Goal: Task Accomplishment & Management: Manage account settings

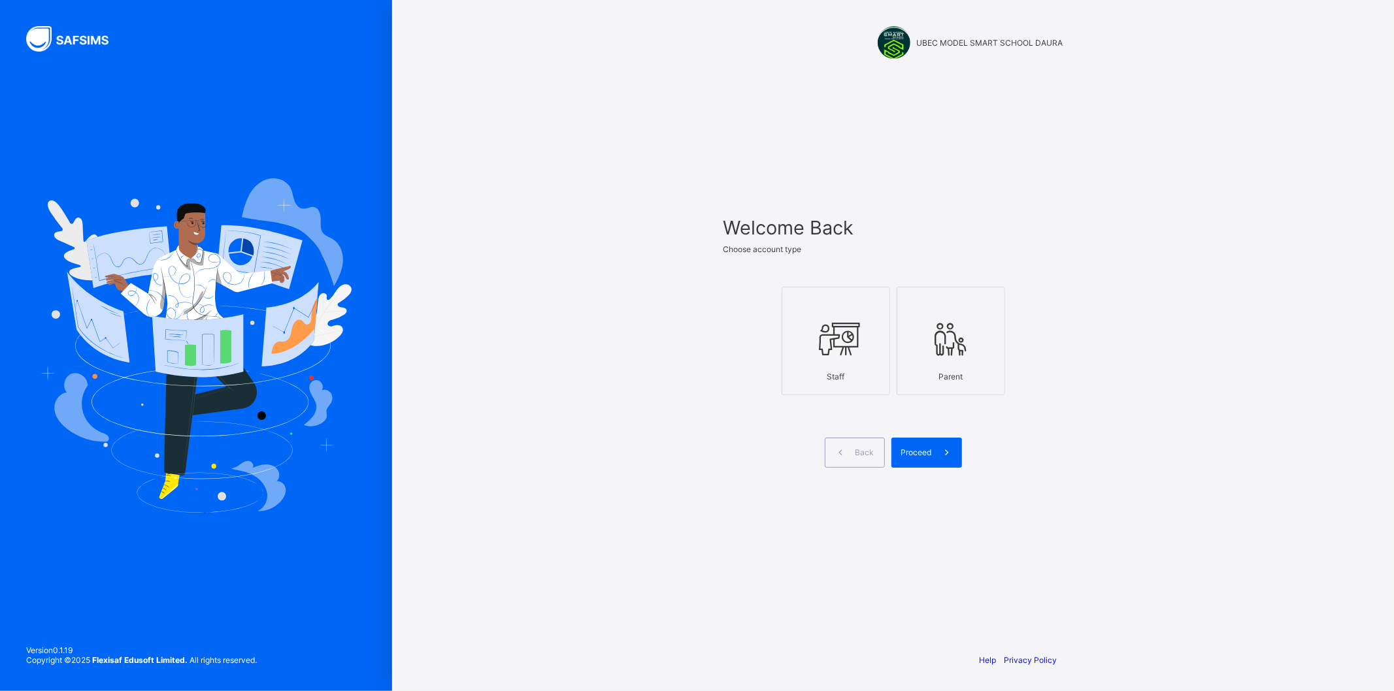
click at [859, 371] on div "Staff" at bounding box center [836, 376] width 94 height 23
click at [940, 454] on icon at bounding box center [947, 452] width 14 height 12
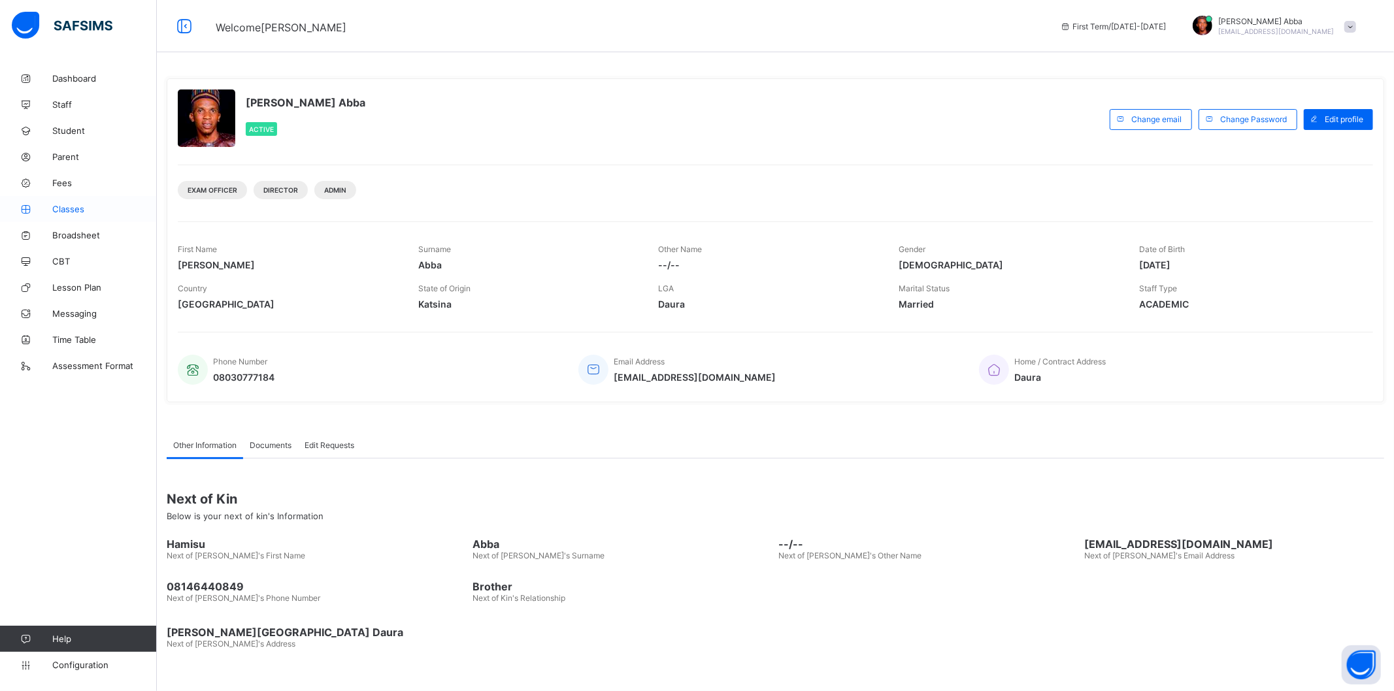
click at [68, 203] on link "Classes" at bounding box center [78, 209] width 157 height 26
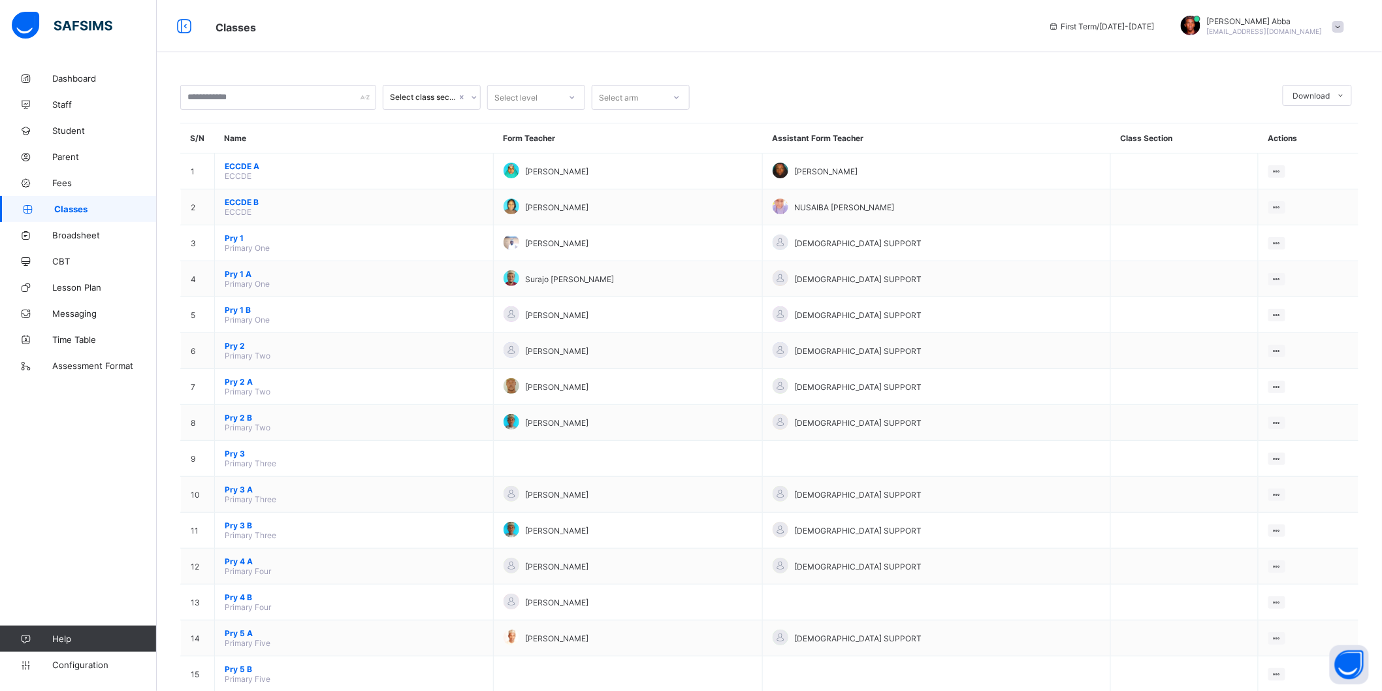
scroll to position [305, 0]
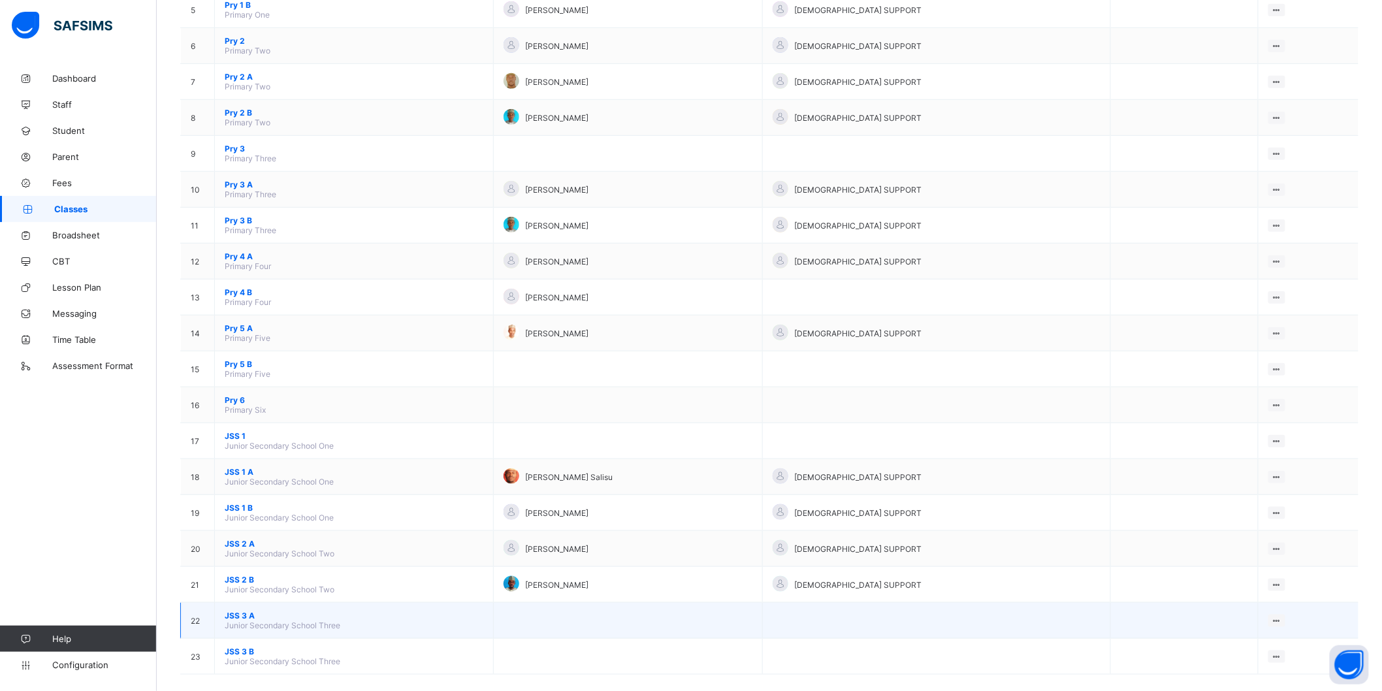
click at [238, 621] on span "Junior Secondary School Three" at bounding box center [283, 626] width 116 height 10
click at [238, 611] on span "JSS 3 A" at bounding box center [354, 616] width 259 height 10
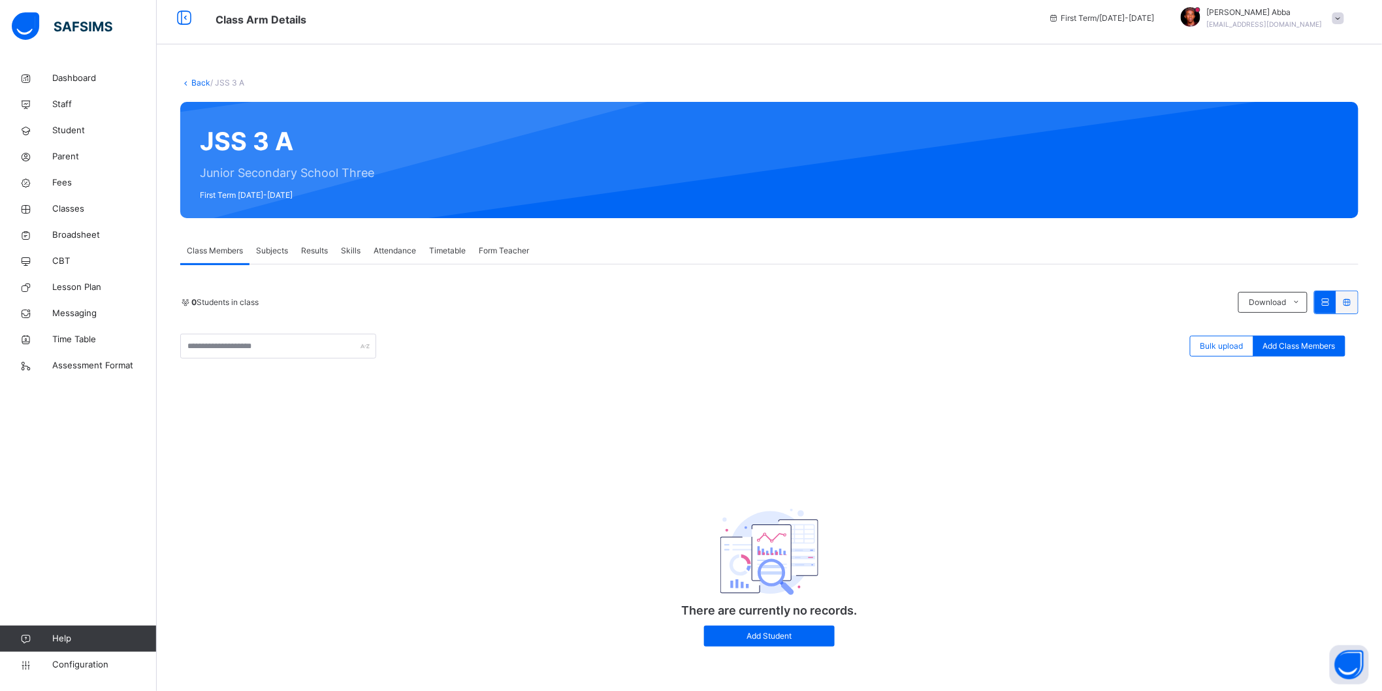
scroll to position [10, 0]
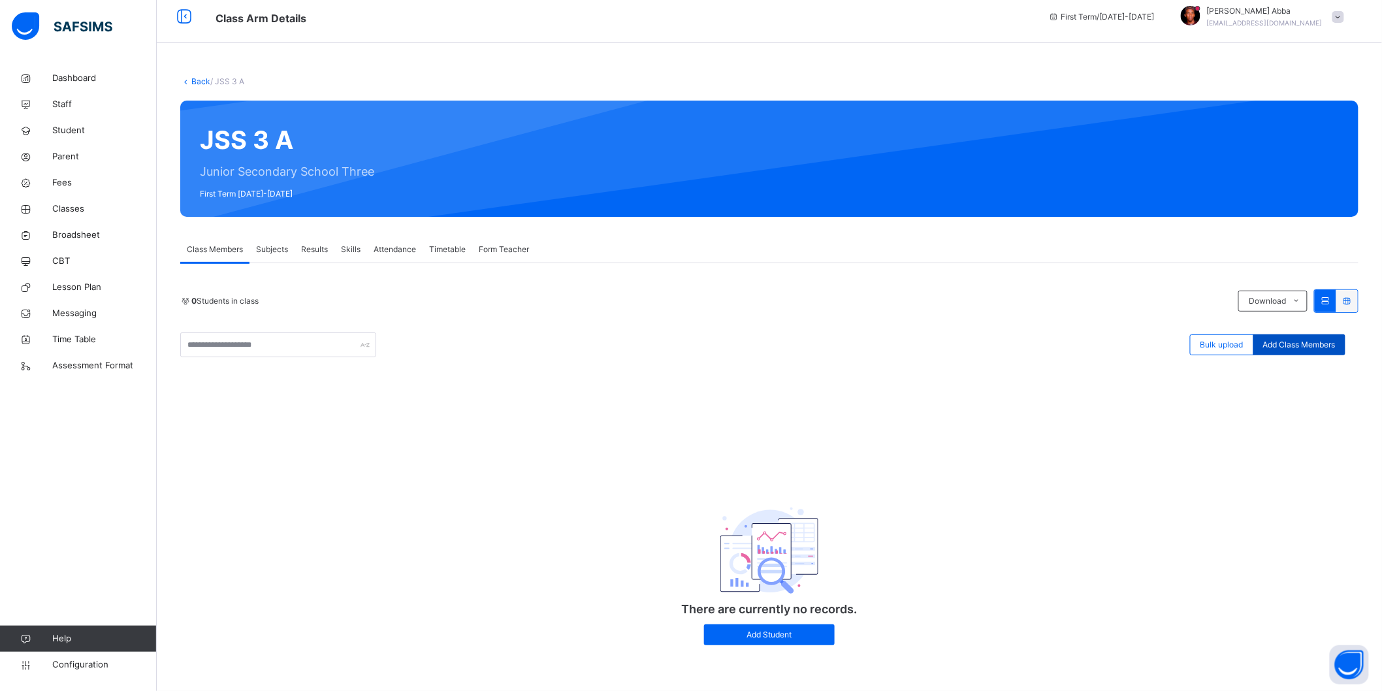
click at [1291, 342] on span "Add Class Members" at bounding box center [1300, 345] width 73 height 12
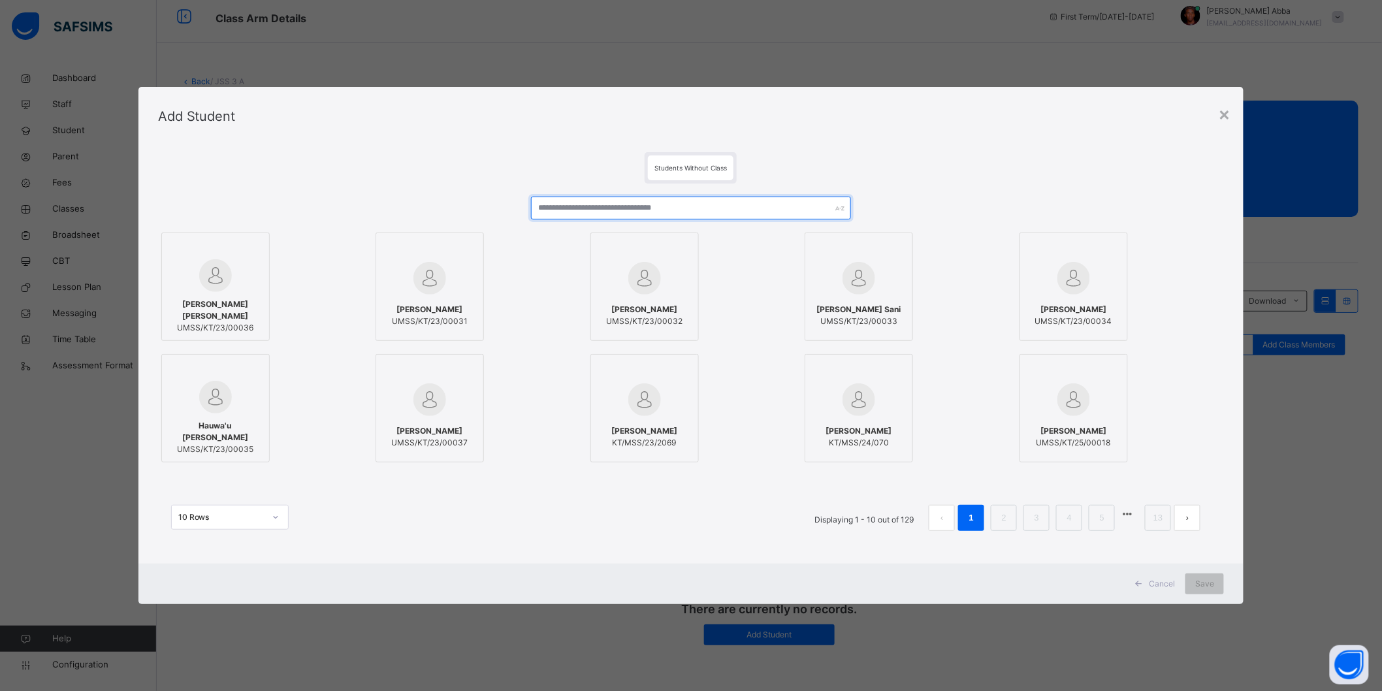
click at [602, 211] on input "text" at bounding box center [691, 208] width 320 height 23
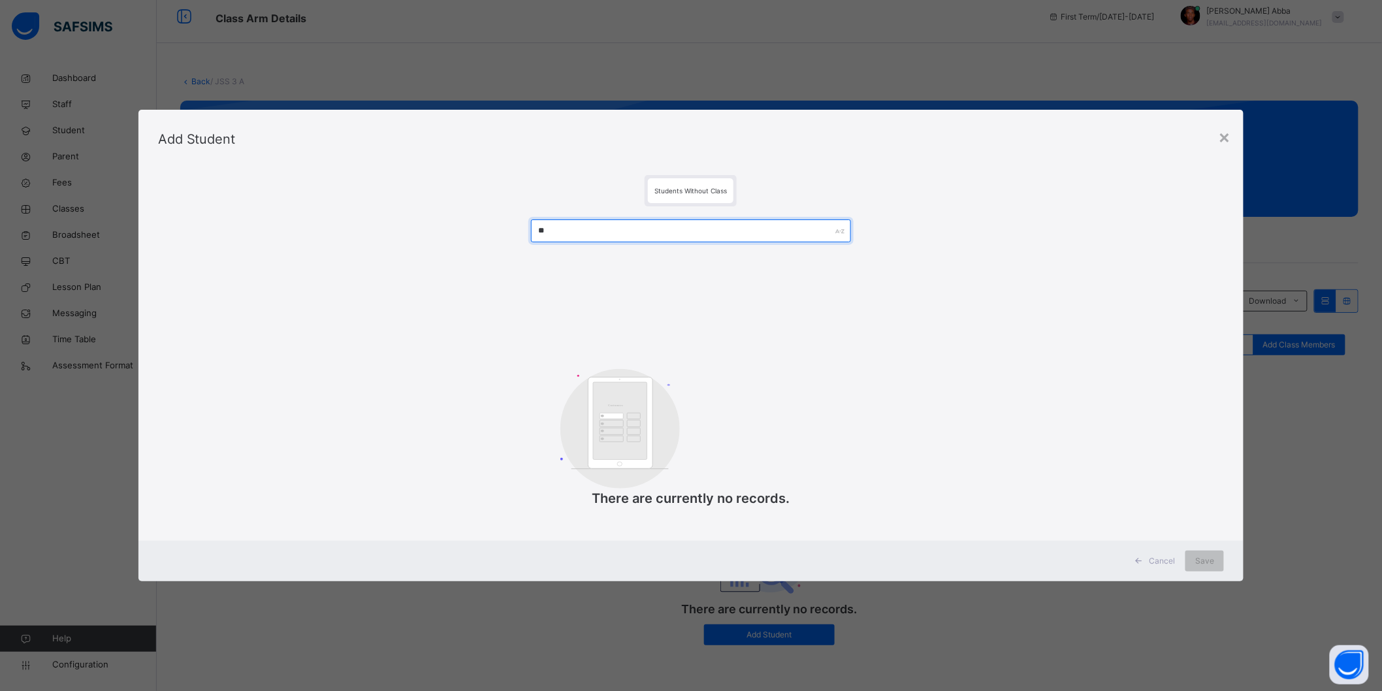
type input "*"
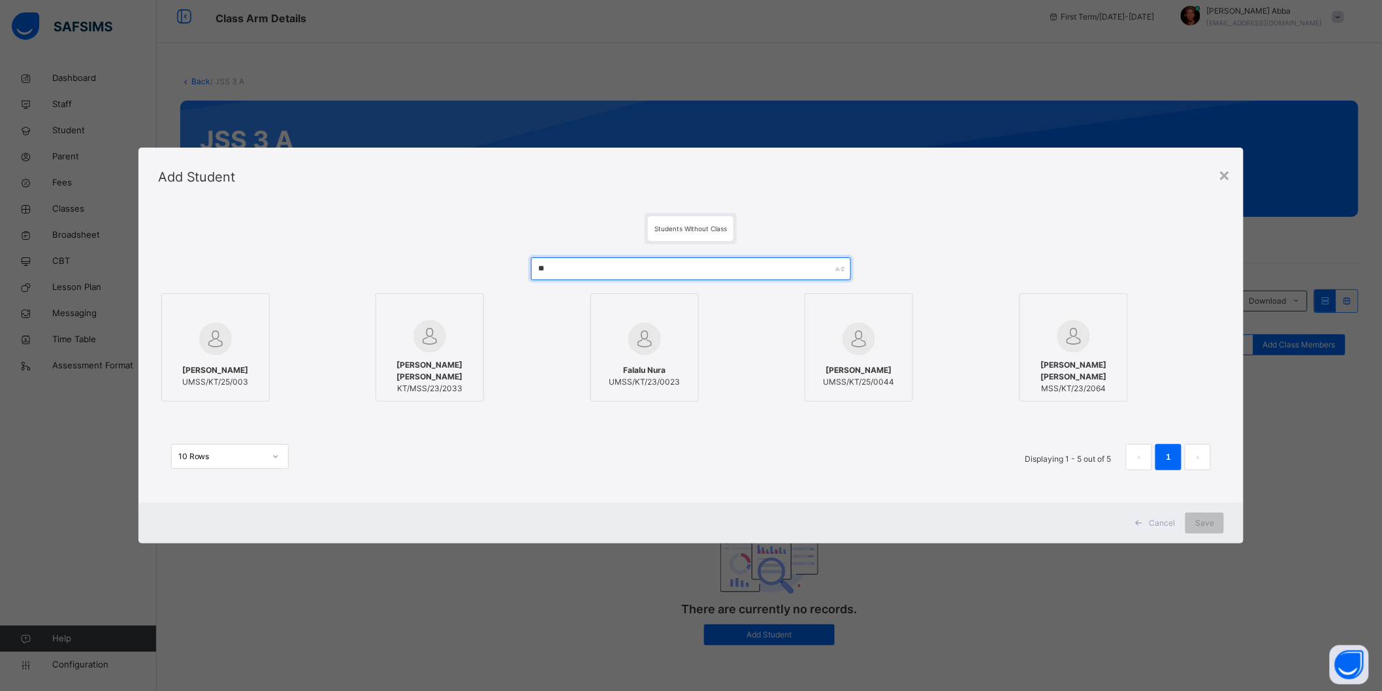
type input "*"
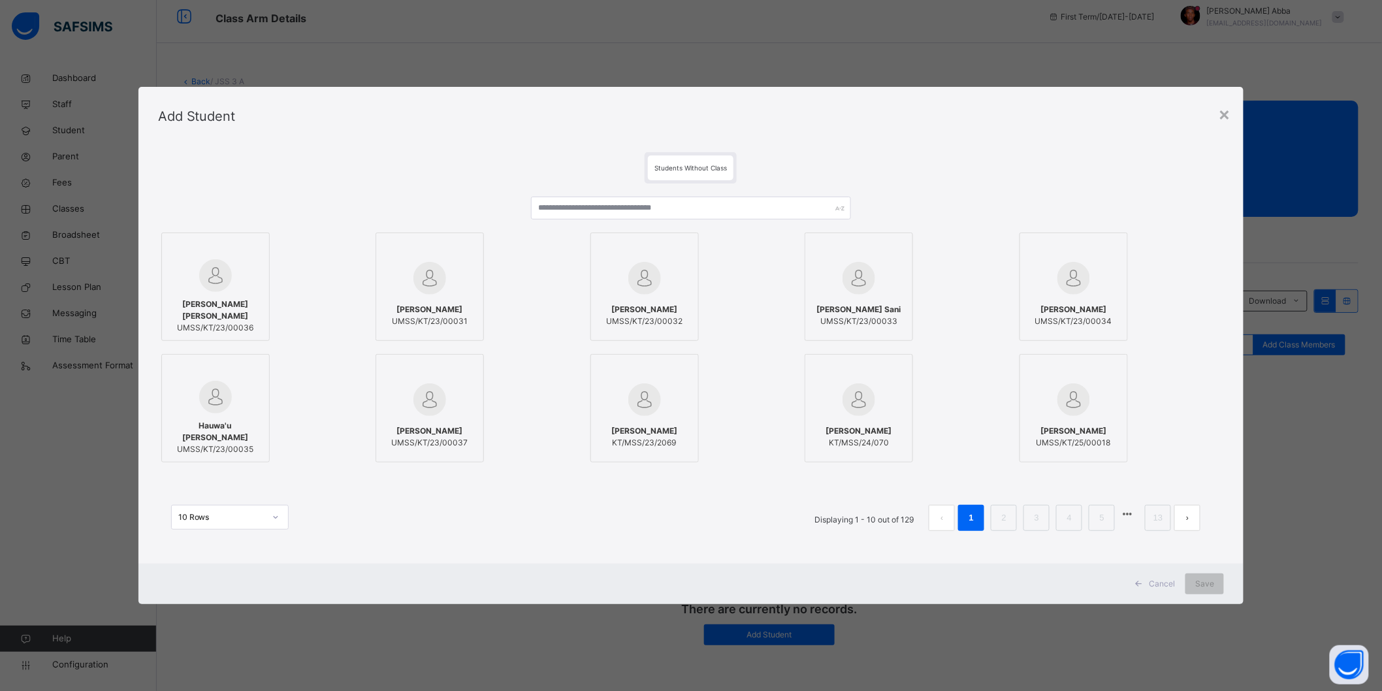
click at [1226, 120] on div "×" at bounding box center [1224, 113] width 12 height 27
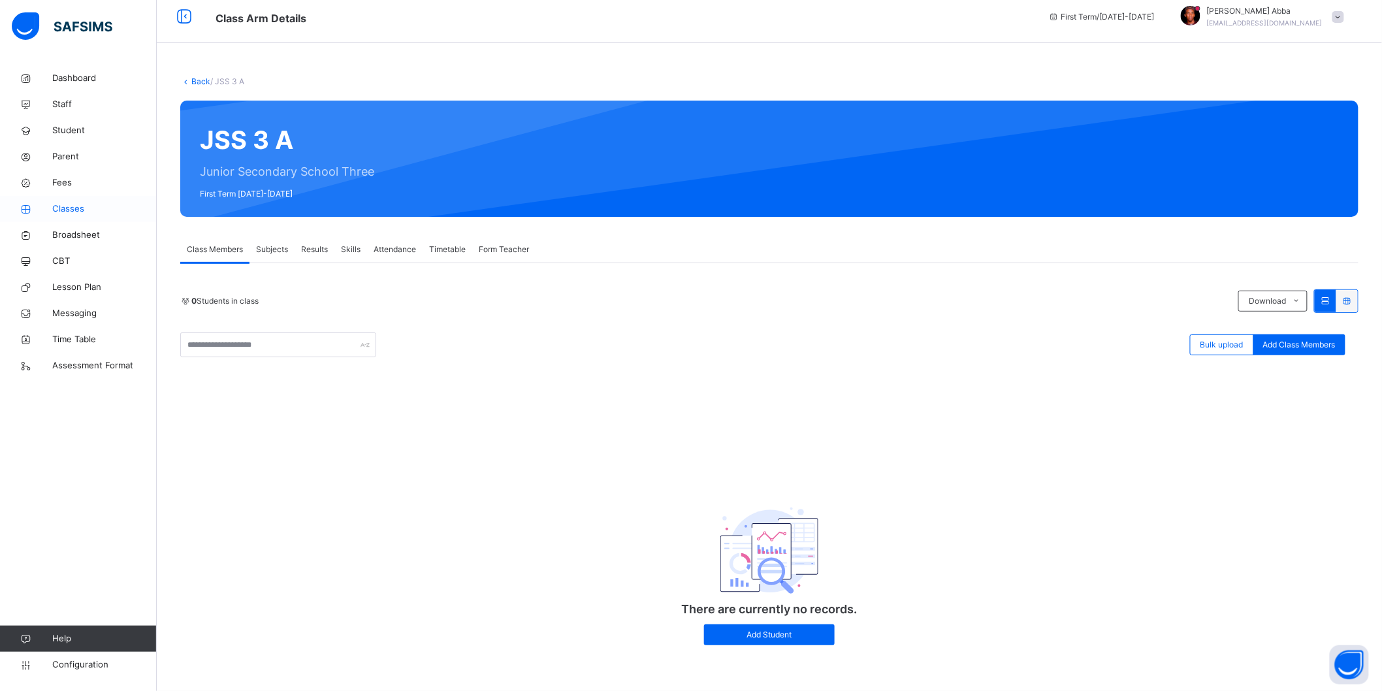
click at [81, 206] on span "Classes" at bounding box center [104, 209] width 105 height 13
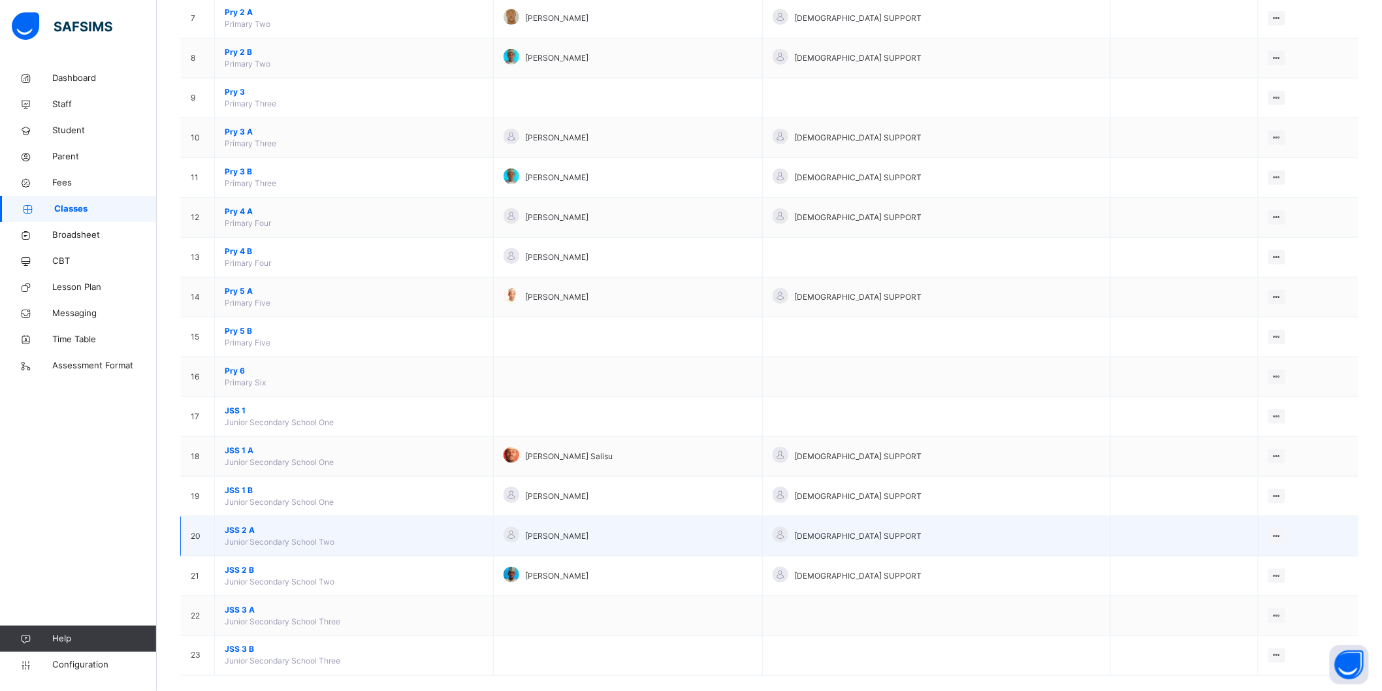
scroll to position [414, 0]
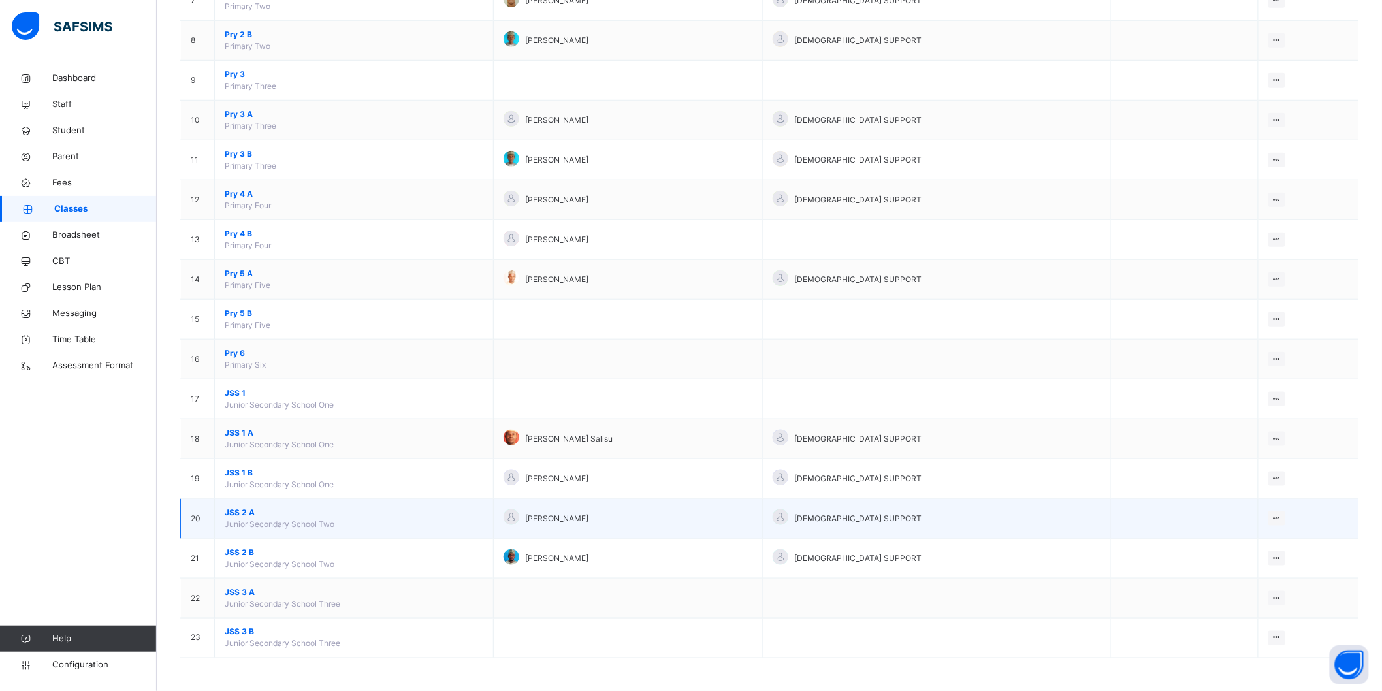
click at [253, 511] on span "JSS 2 A" at bounding box center [354, 513] width 259 height 12
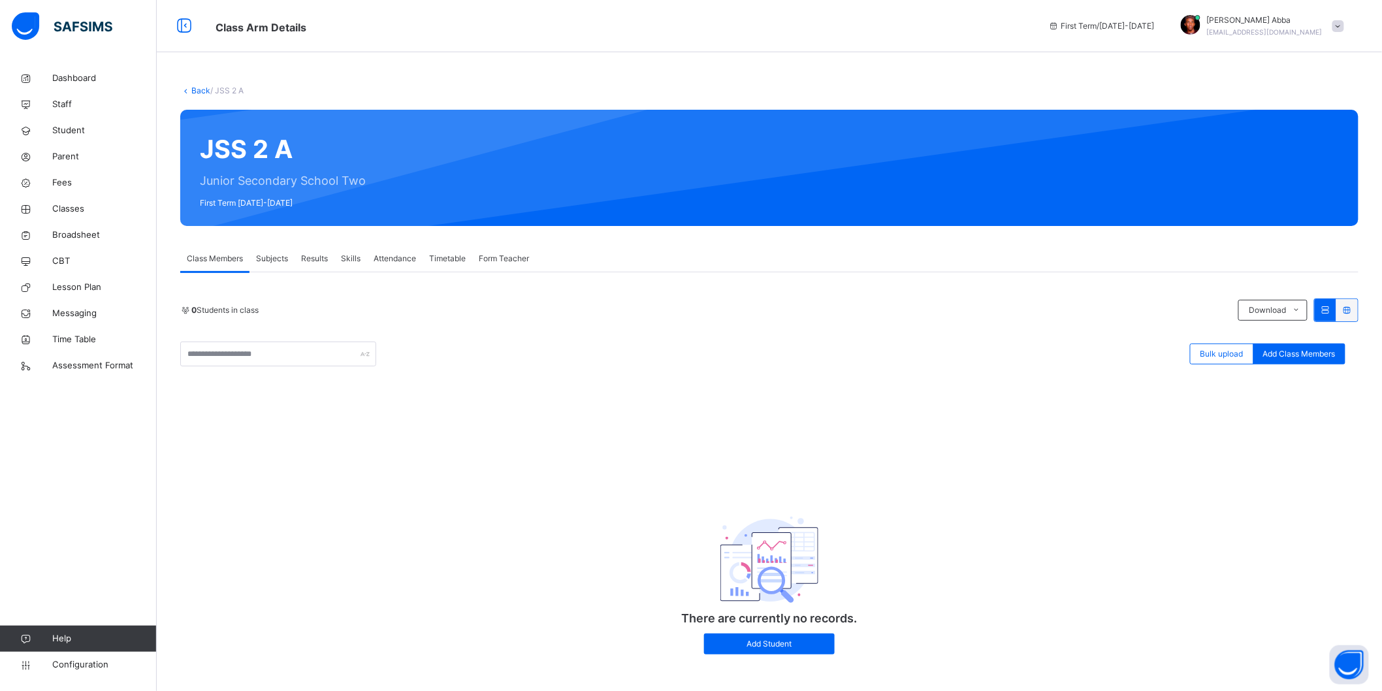
click at [197, 91] on link "Back" at bounding box center [200, 91] width 19 height 10
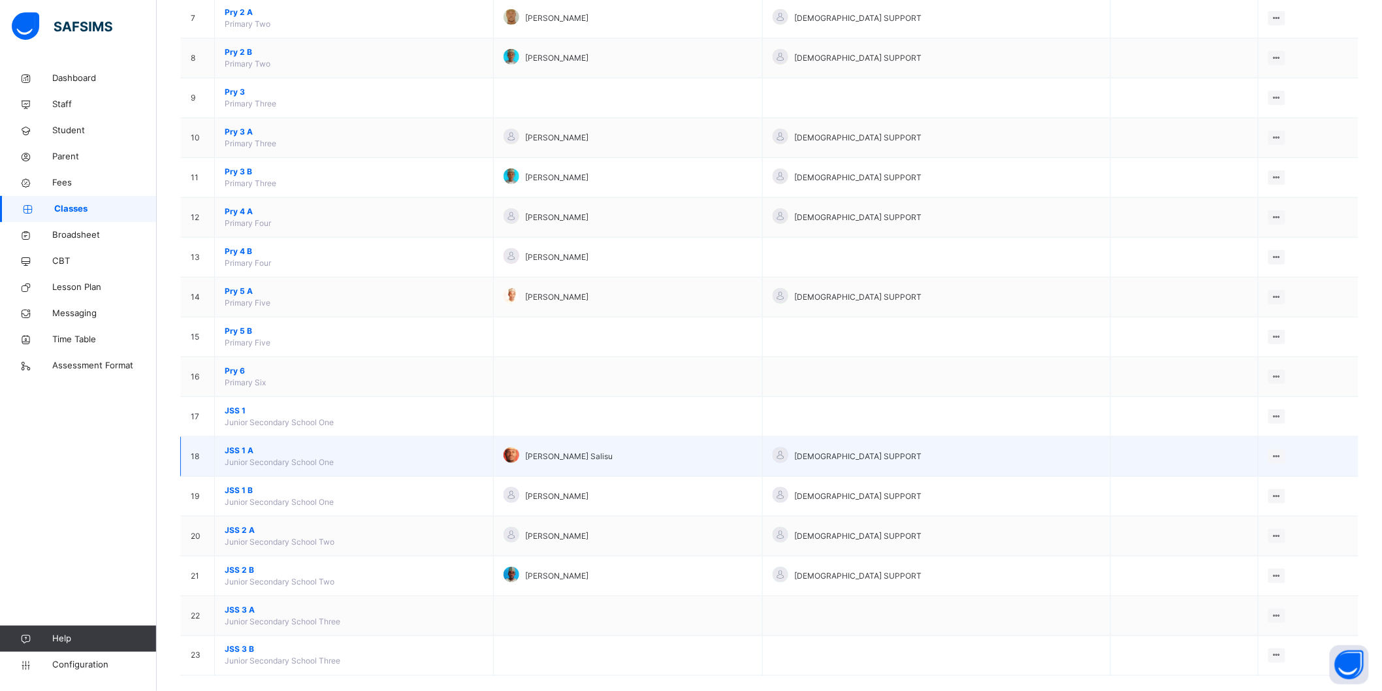
scroll to position [414, 0]
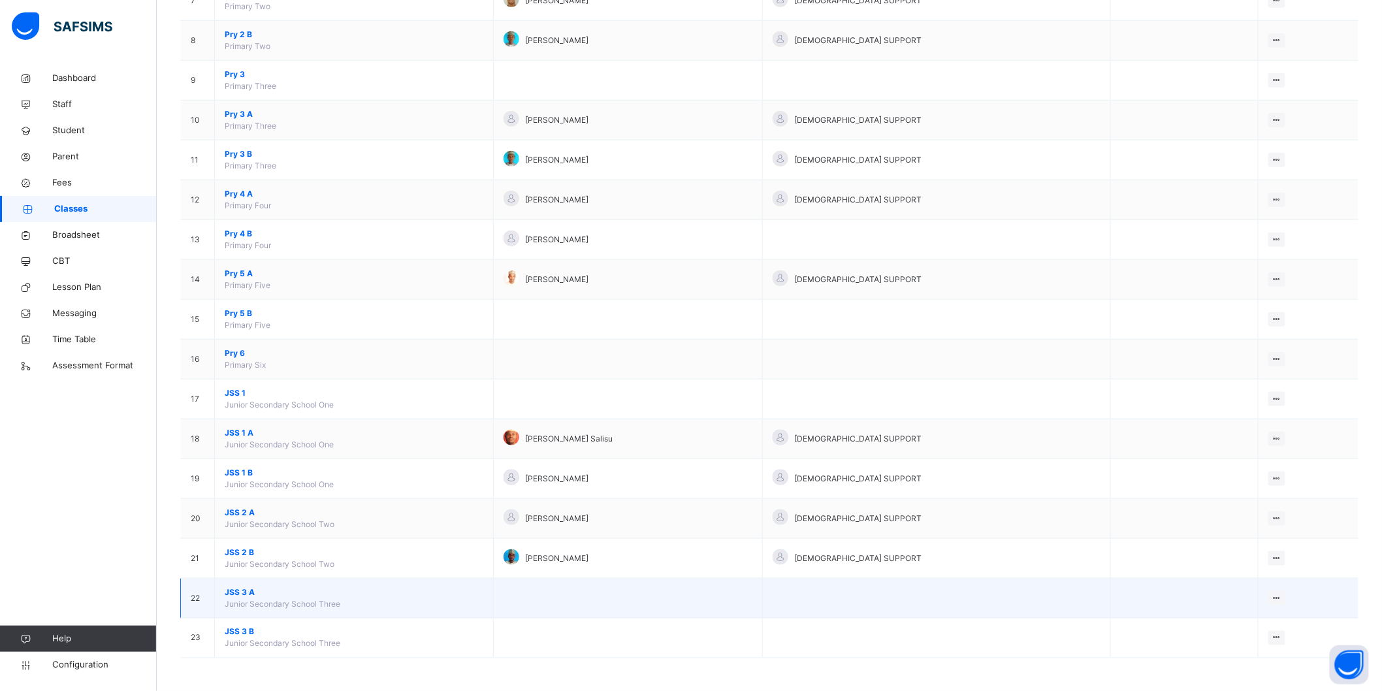
click at [253, 591] on span "JSS 3 A" at bounding box center [354, 593] width 259 height 12
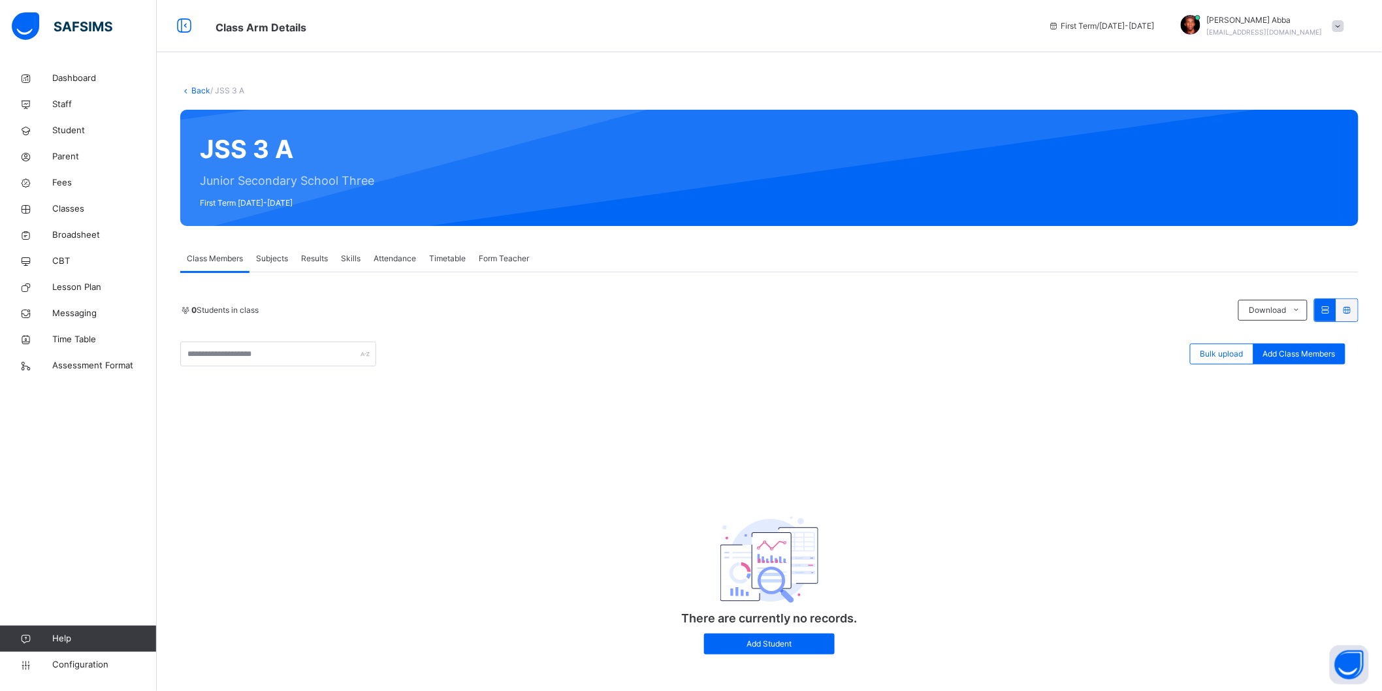
click at [196, 93] on link "Back" at bounding box center [200, 91] width 19 height 10
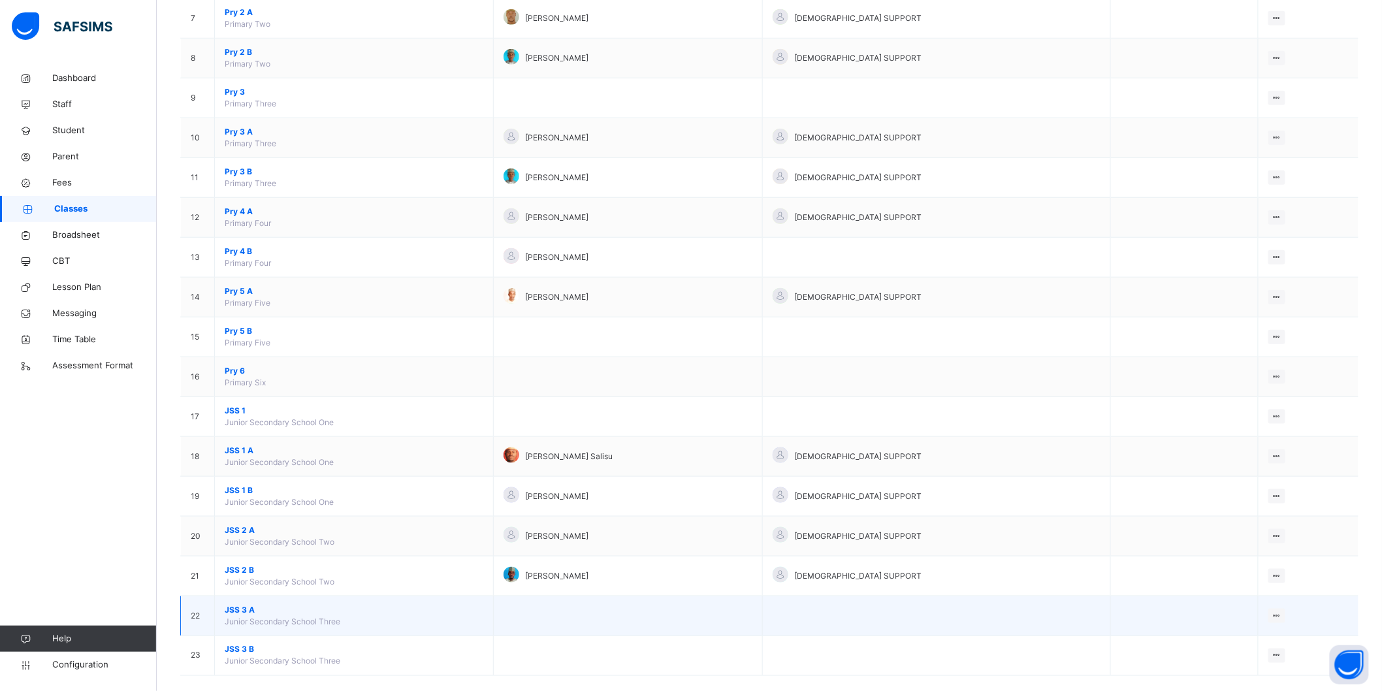
scroll to position [414, 0]
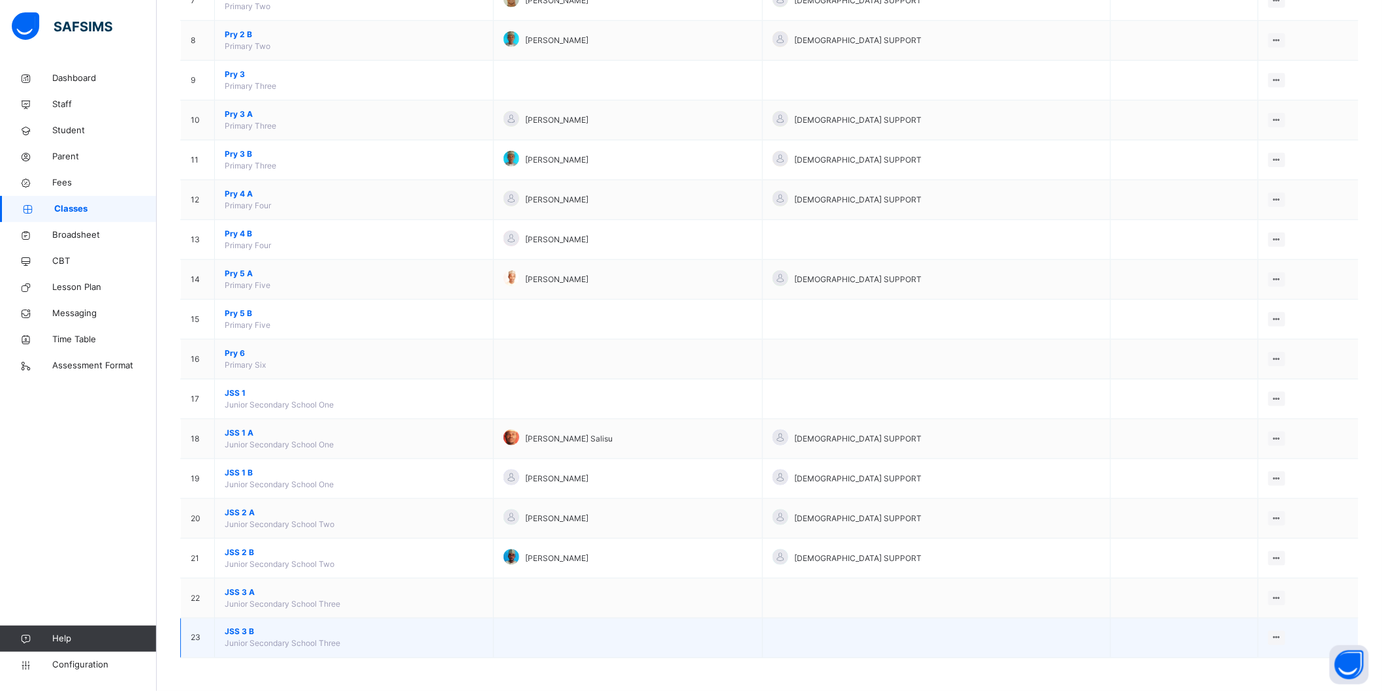
click at [242, 634] on span "JSS 3 B" at bounding box center [354, 633] width 259 height 12
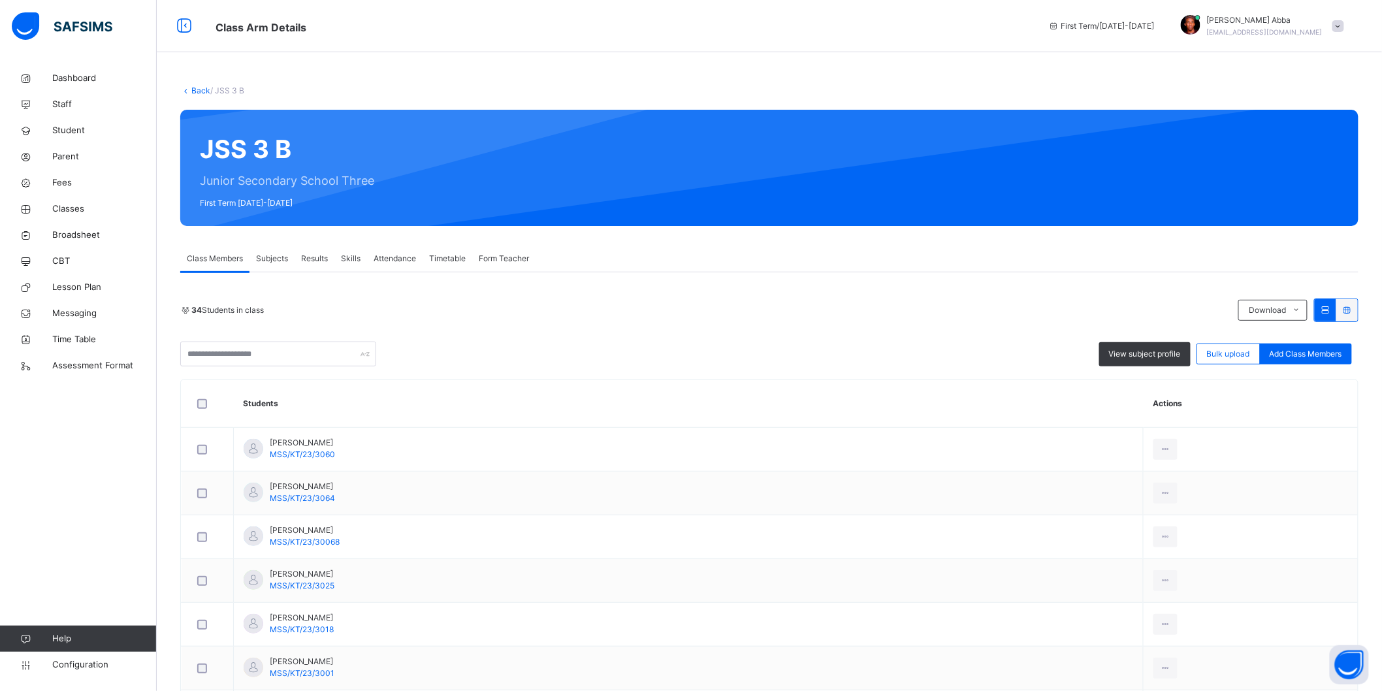
click at [199, 91] on link "Back" at bounding box center [200, 91] width 19 height 10
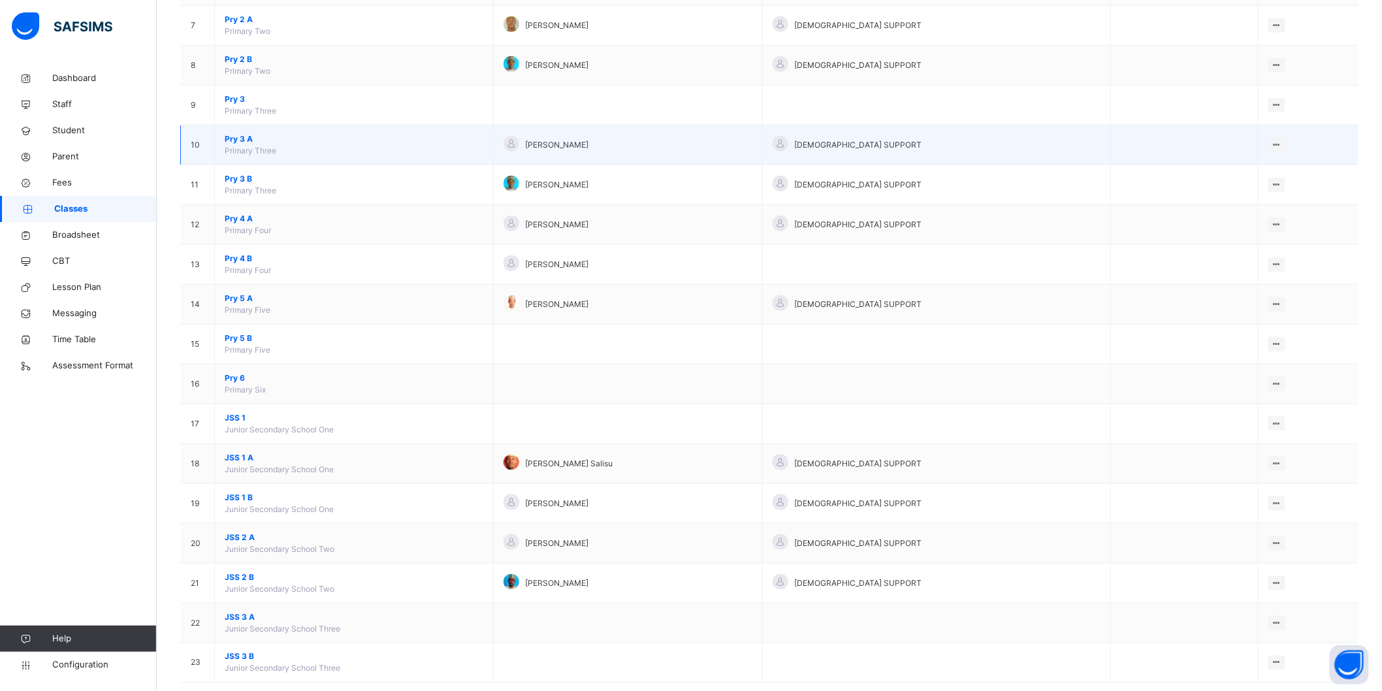
scroll to position [414, 0]
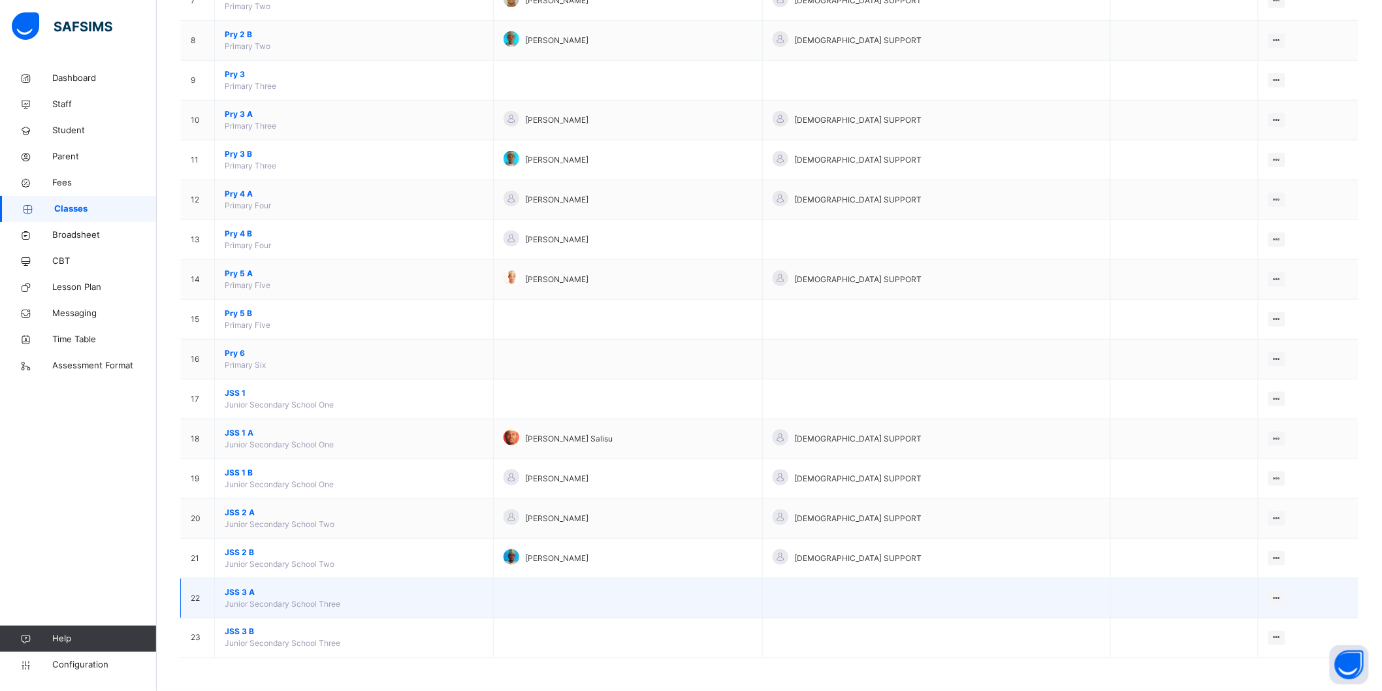
click at [255, 593] on span "JSS 3 A" at bounding box center [354, 593] width 259 height 12
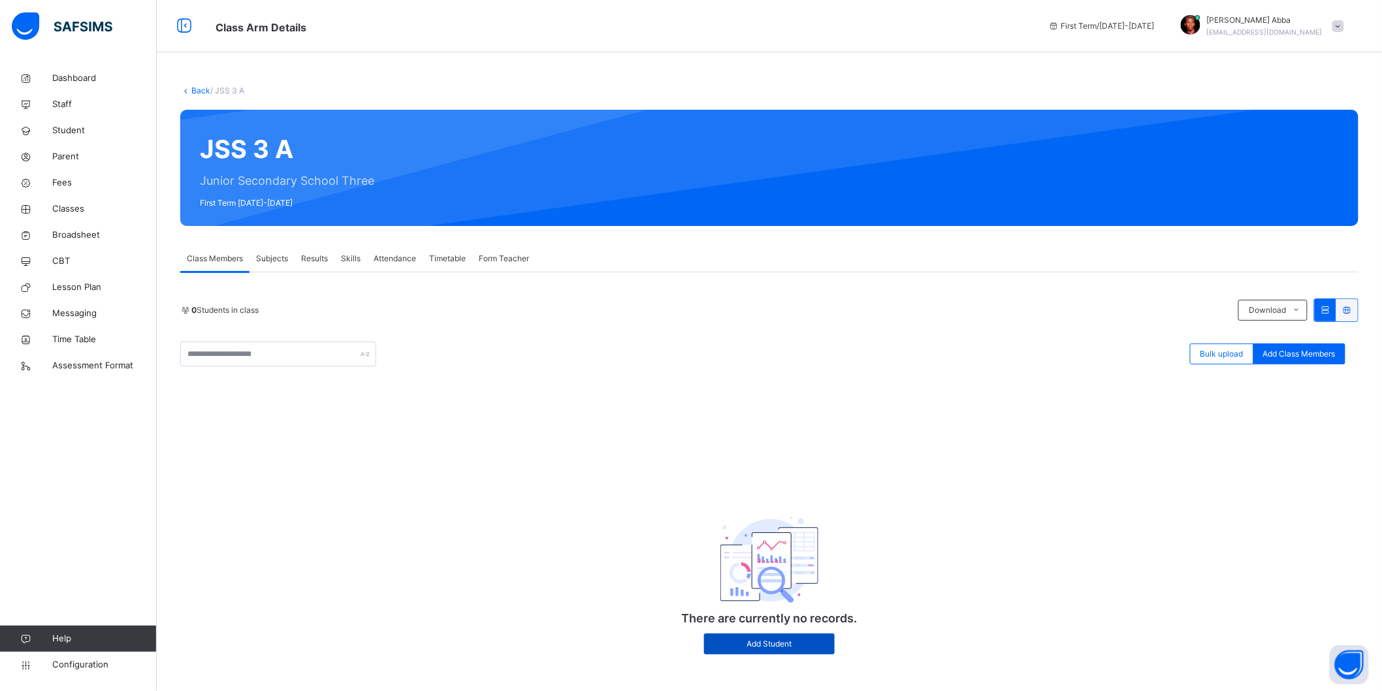
click at [766, 649] on span "Add Student" at bounding box center [769, 644] width 111 height 12
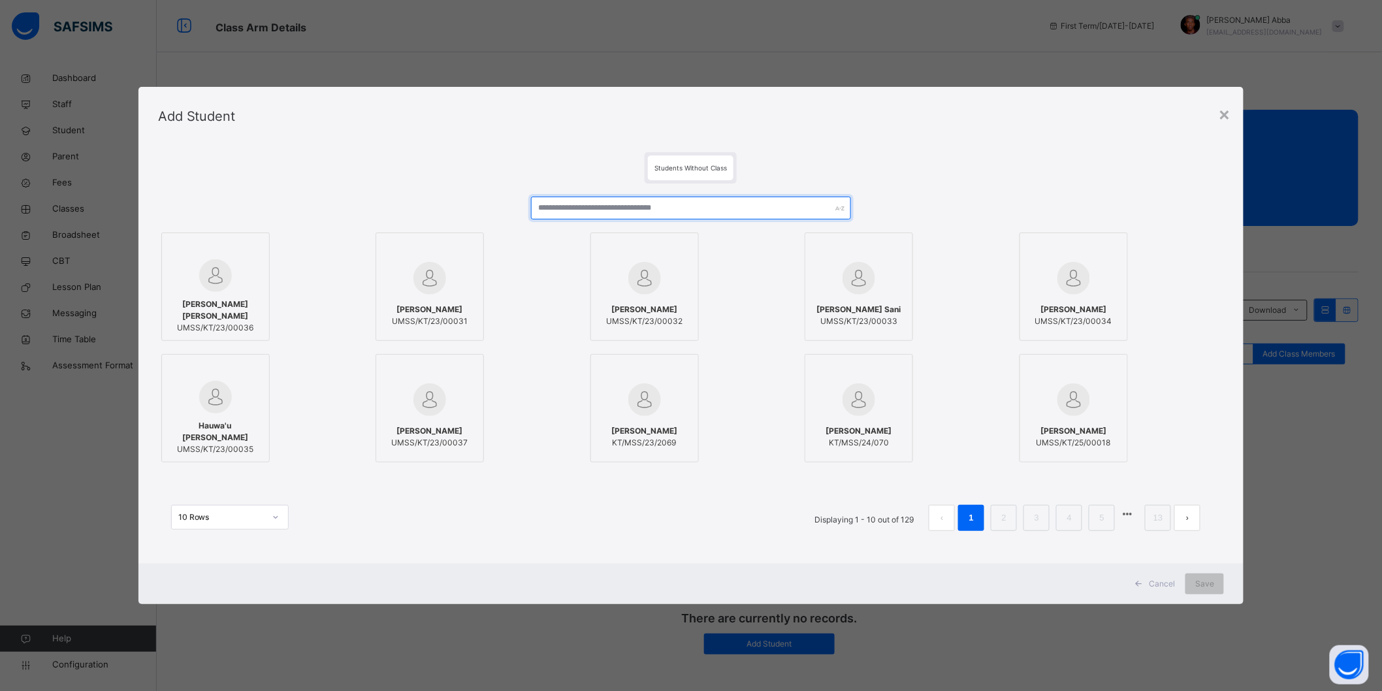
click at [580, 211] on input "text" at bounding box center [691, 208] width 320 height 23
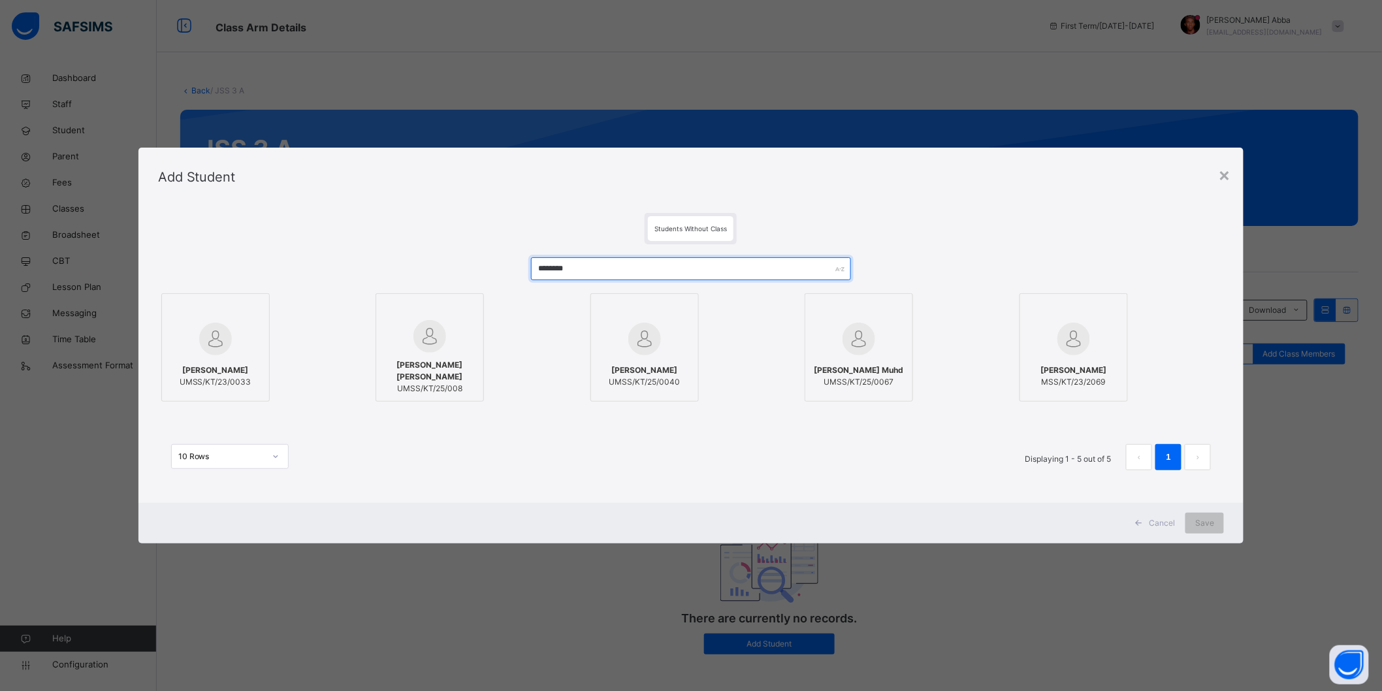
type input "********"
click at [1222, 173] on div "Add Student" at bounding box center [692, 177] width 1106 height 59
click at [1230, 174] on div "×" at bounding box center [1224, 174] width 12 height 27
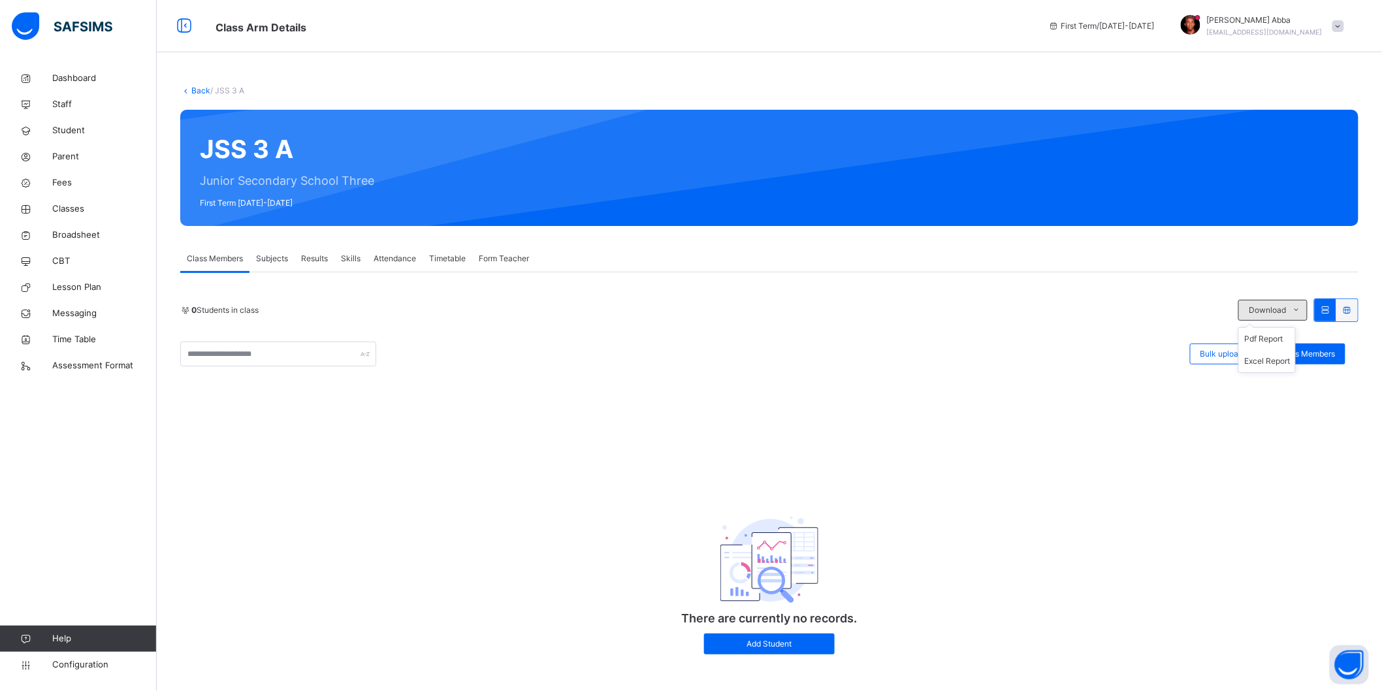
click at [1302, 310] on icon at bounding box center [1297, 310] width 10 height 10
click at [1008, 382] on div "0 Students in class Download Pdf Report Excel Report Bulk upload Add Class Memb…" at bounding box center [769, 483] width 1179 height 369
click at [80, 661] on span "Configuration" at bounding box center [104, 665] width 104 height 13
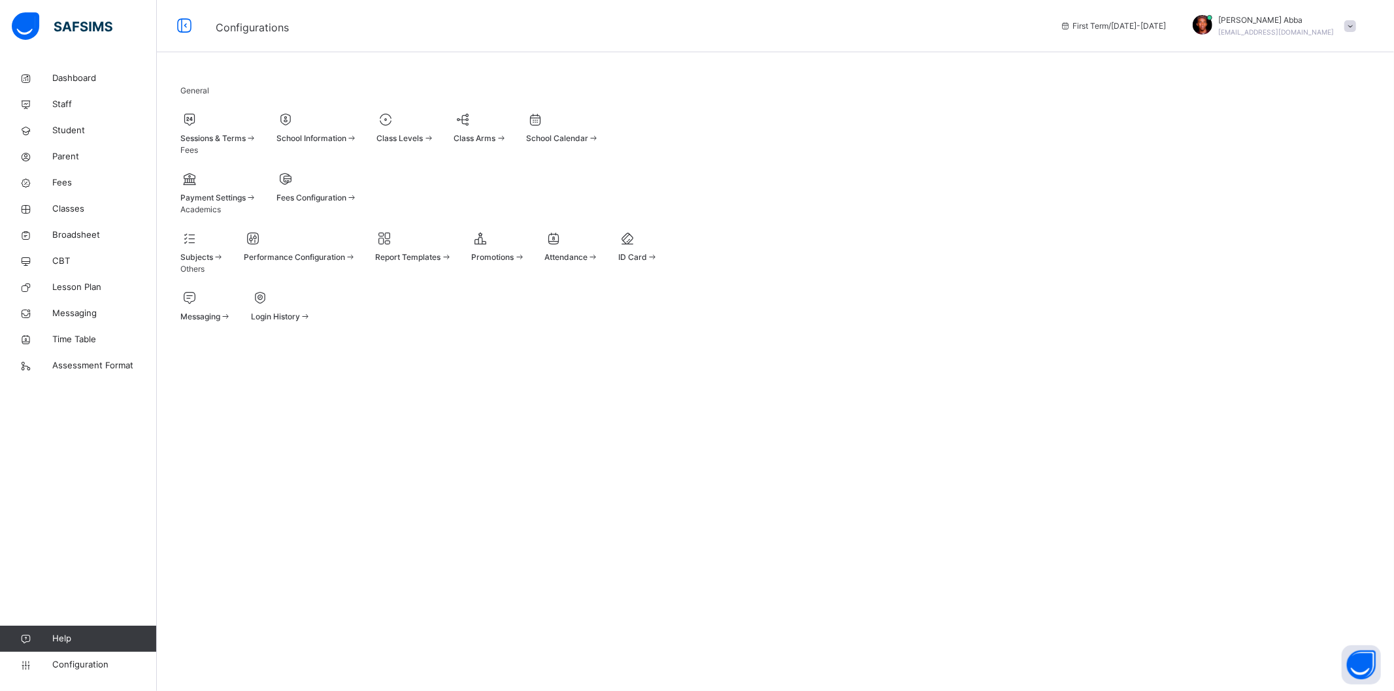
click at [525, 248] on div at bounding box center [498, 239] width 54 height 20
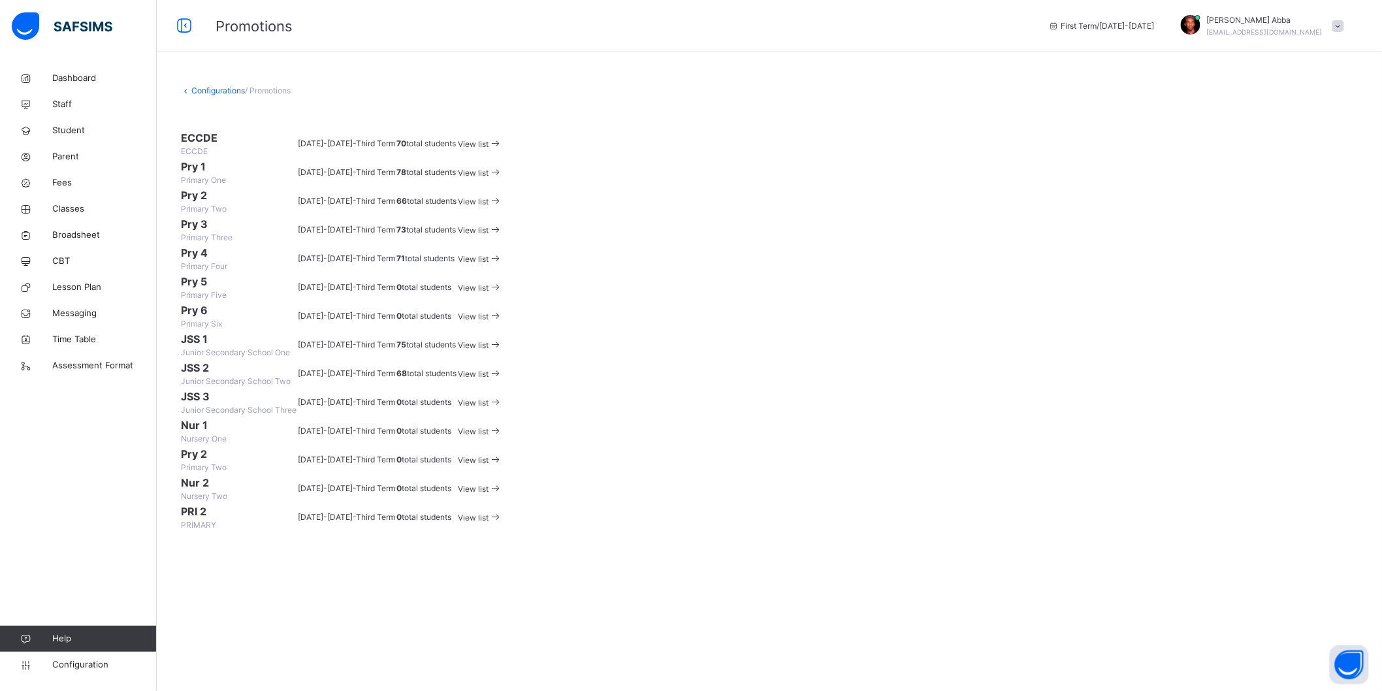
scroll to position [357, 0]
click at [502, 367] on div "View list" at bounding box center [480, 374] width 44 height 15
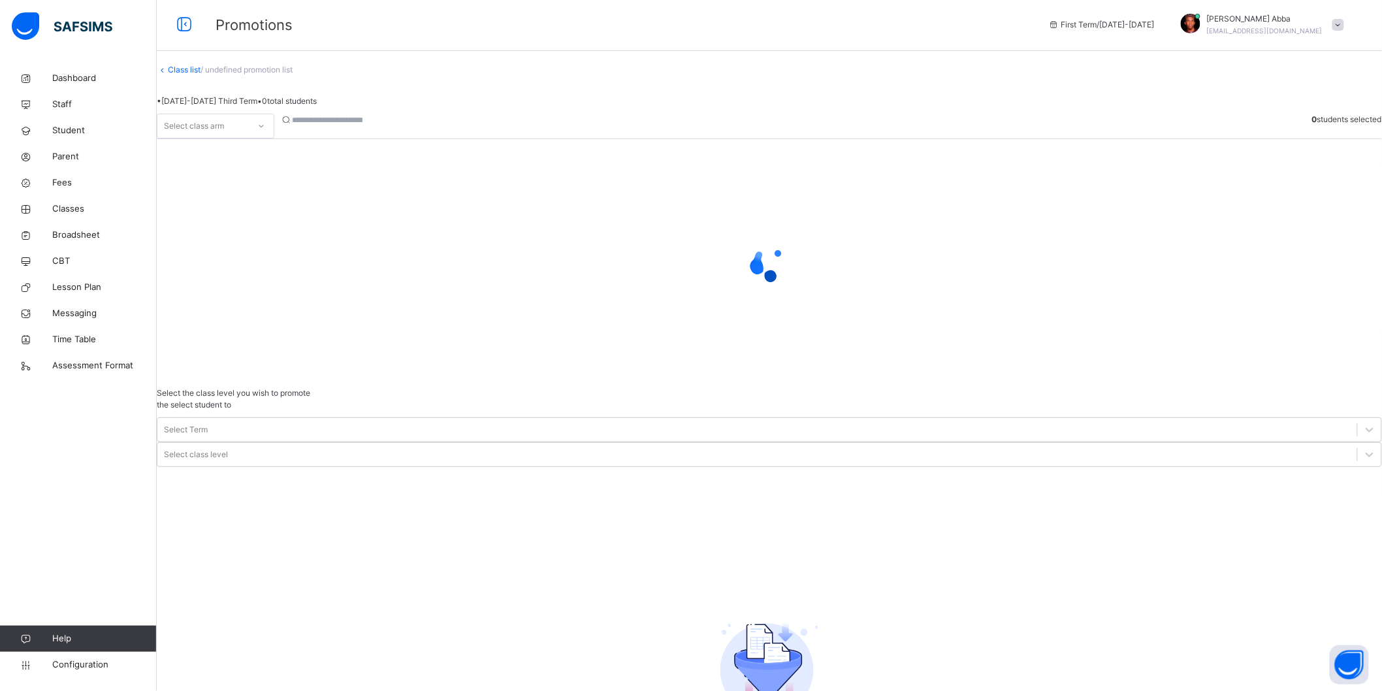
scroll to position [17, 0]
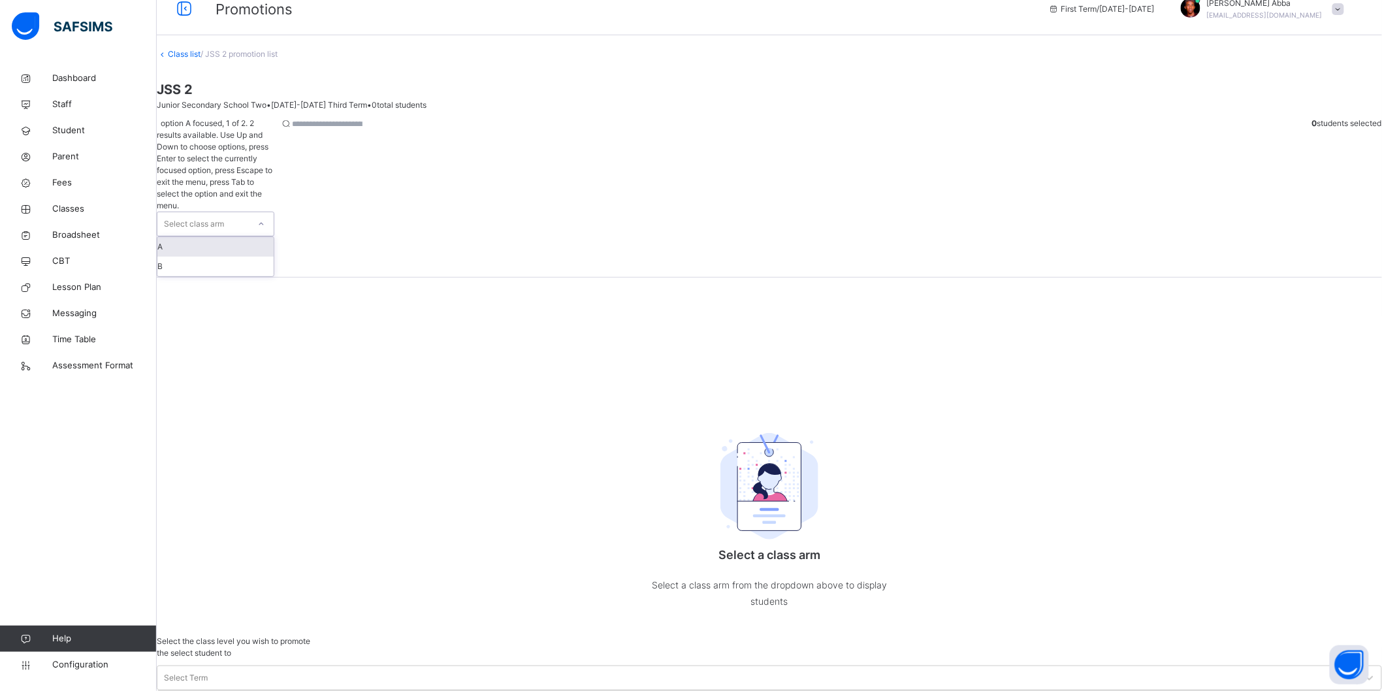
click at [249, 212] on div "Select class arm" at bounding box center [202, 224] width 91 height 24
click at [229, 237] on div "A" at bounding box center [215, 247] width 116 height 20
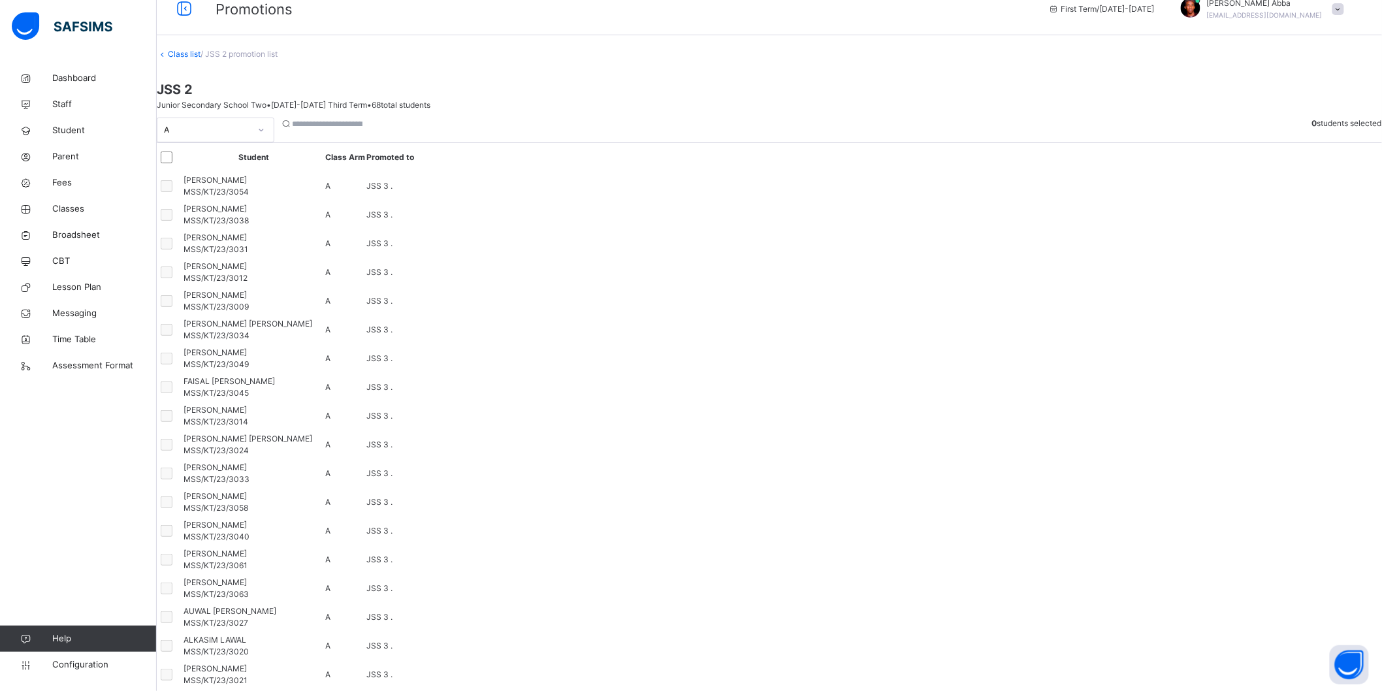
click at [182, 171] on div at bounding box center [169, 157] width 25 height 27
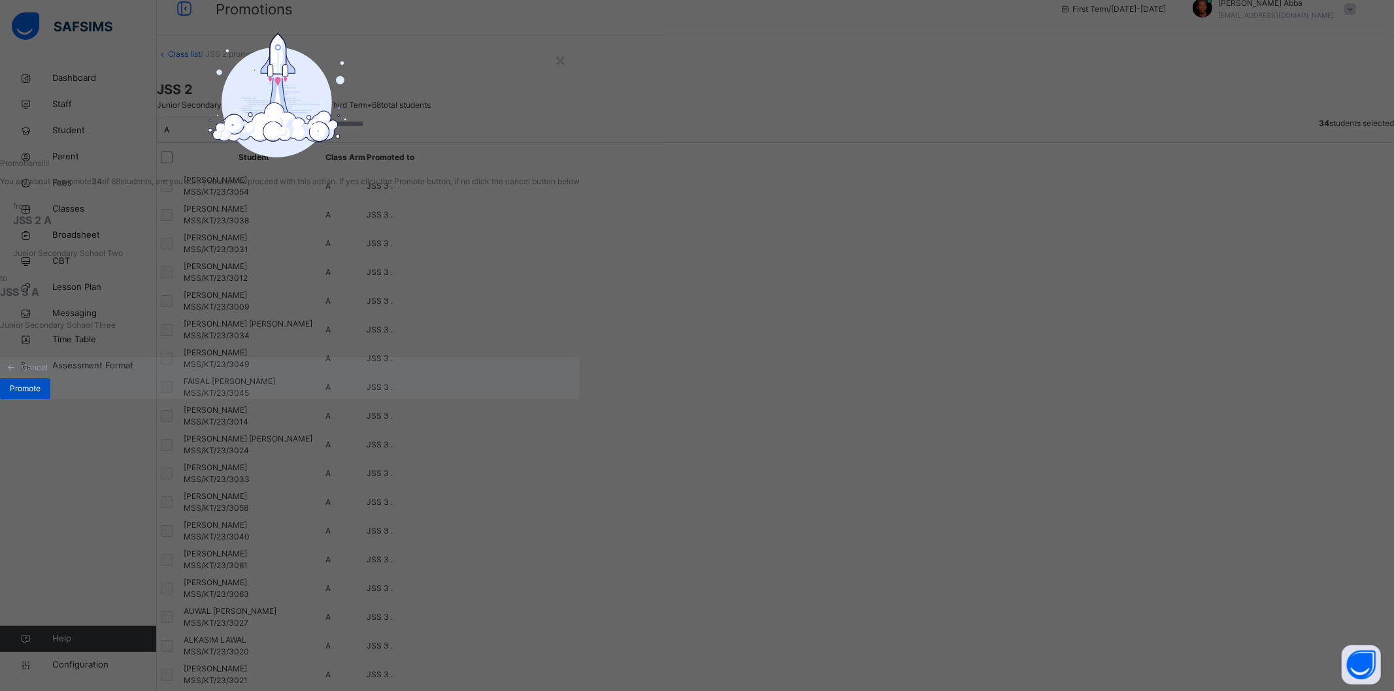
click at [41, 395] on span "Promote" at bounding box center [25, 389] width 31 height 12
click at [50, 399] on div "Promote" at bounding box center [25, 388] width 50 height 21
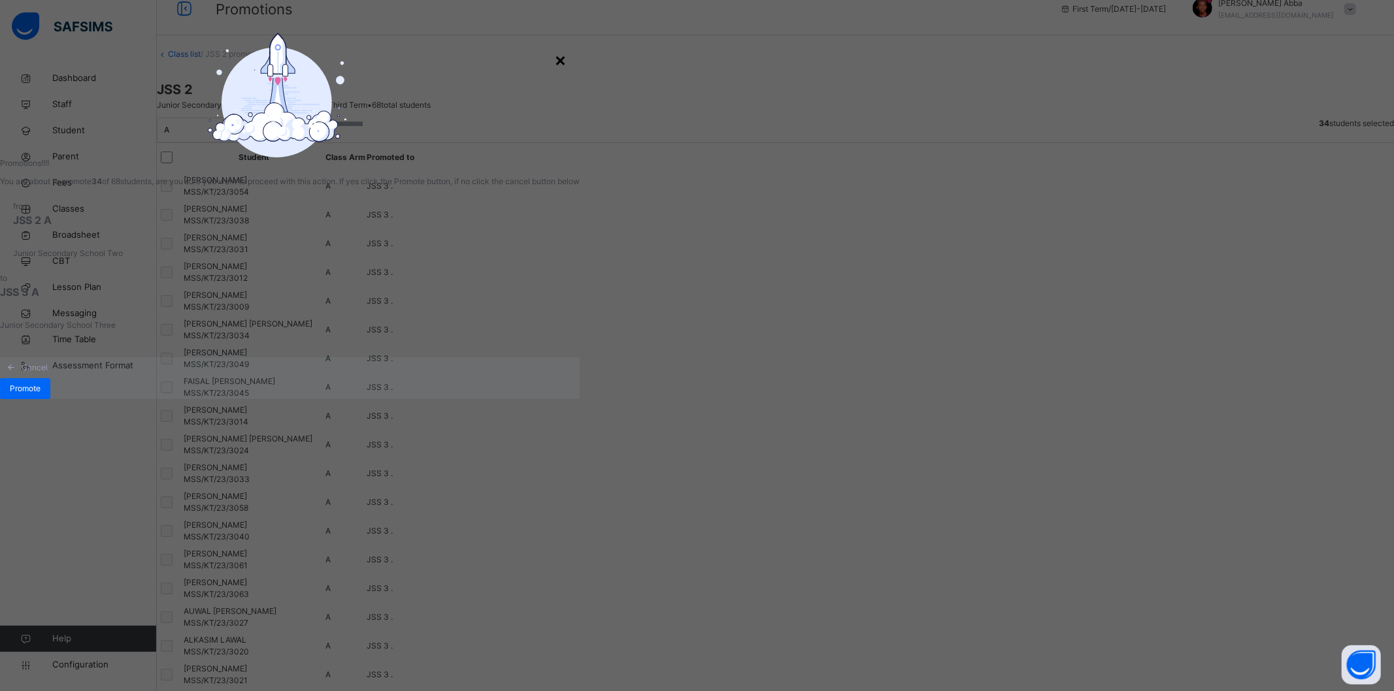
click at [566, 73] on div "×" at bounding box center [560, 59] width 12 height 27
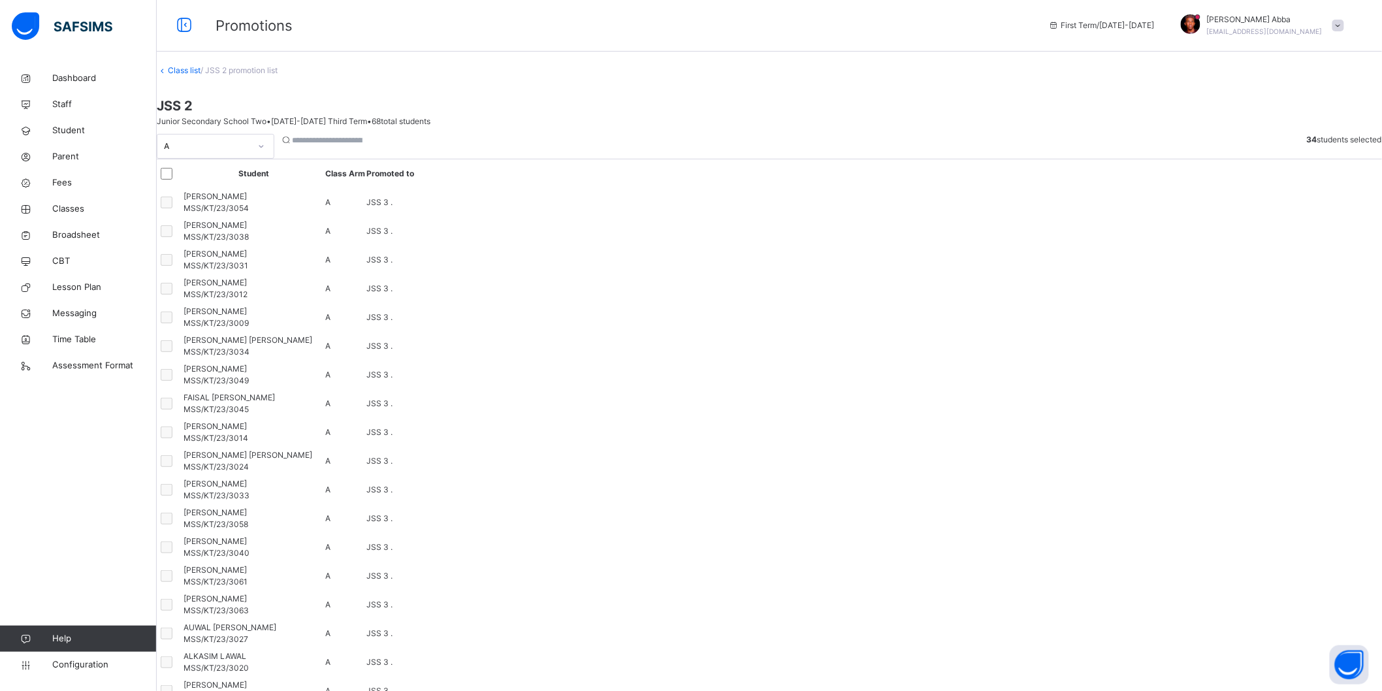
scroll to position [0, 0]
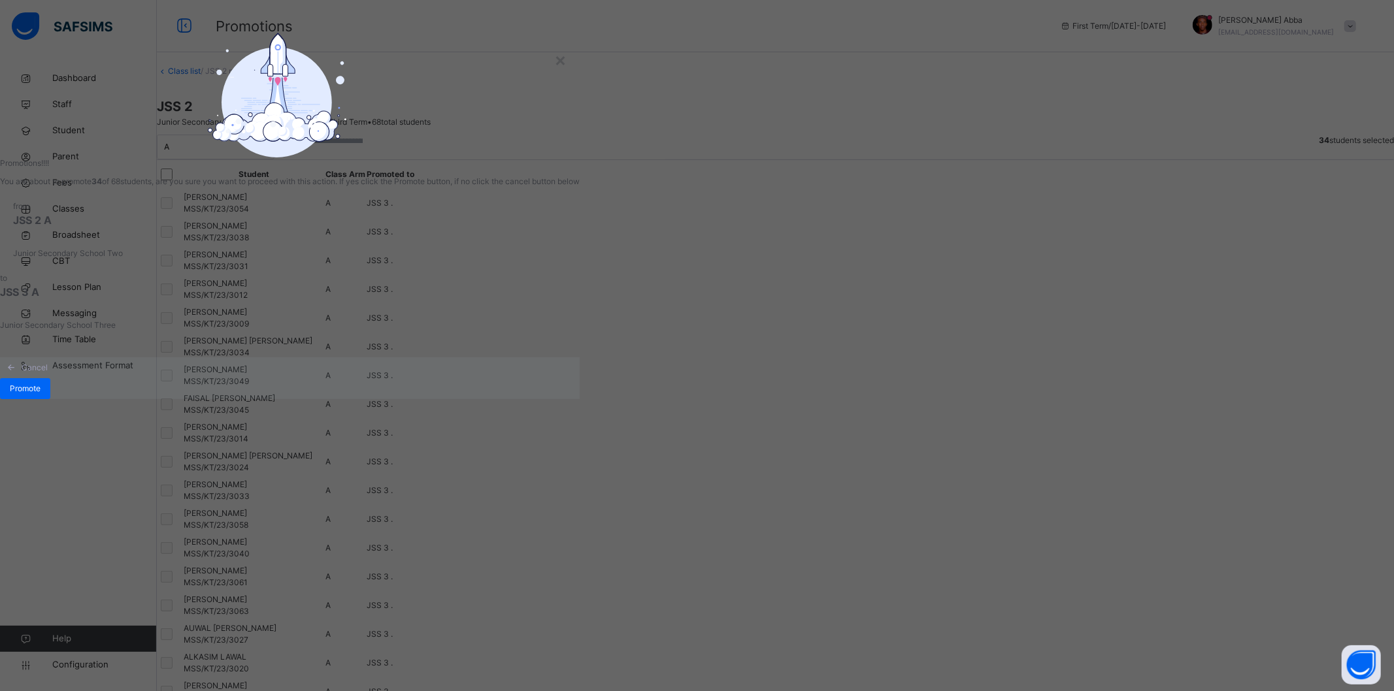
click at [580, 272] on div "from JSS 2 A Junior Secondary School Two" at bounding box center [290, 230] width 580 height 85
click at [50, 399] on div "Promote" at bounding box center [25, 388] width 50 height 21
click at [41, 395] on span "Promote" at bounding box center [25, 389] width 31 height 12
click at [1023, 597] on div "× Promotions!!!! You are about to promote 34 of 68 students, are you sure you w…" at bounding box center [697, 345] width 1394 height 691
click at [566, 73] on div "×" at bounding box center [560, 59] width 12 height 27
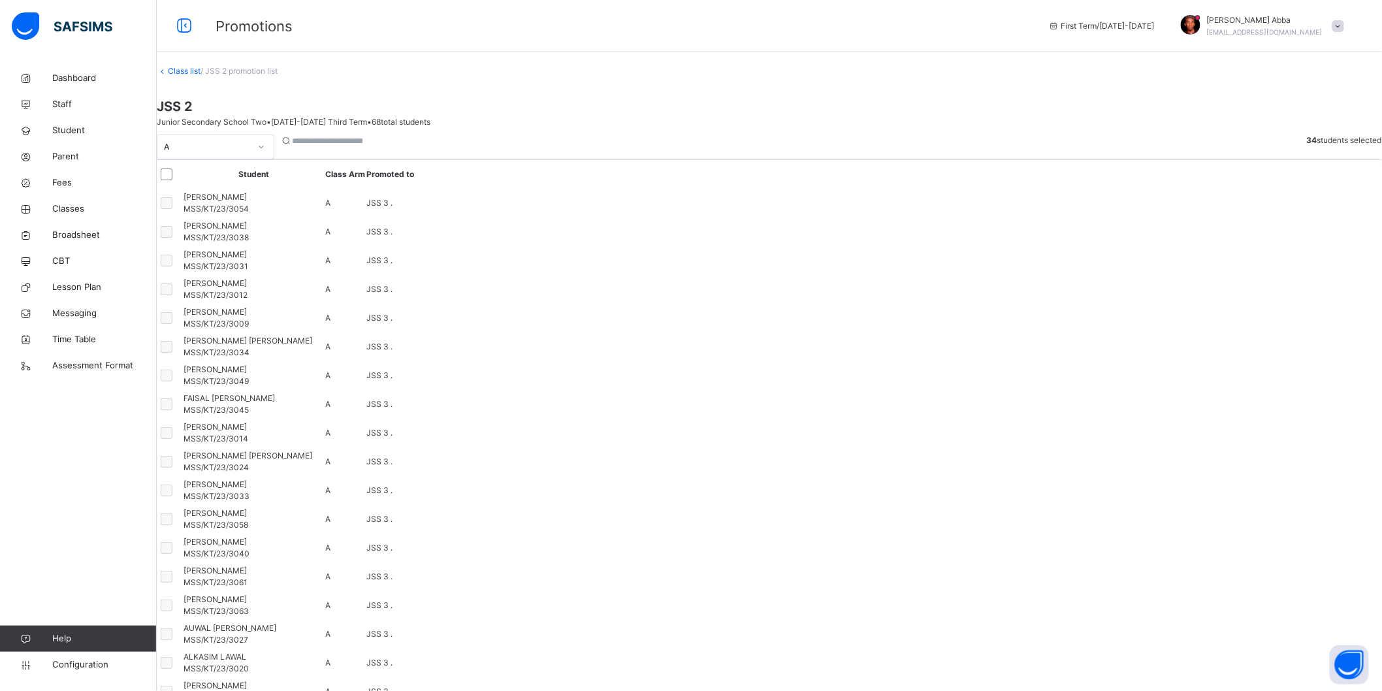
click at [201, 76] on link "Class list" at bounding box center [184, 71] width 33 height 10
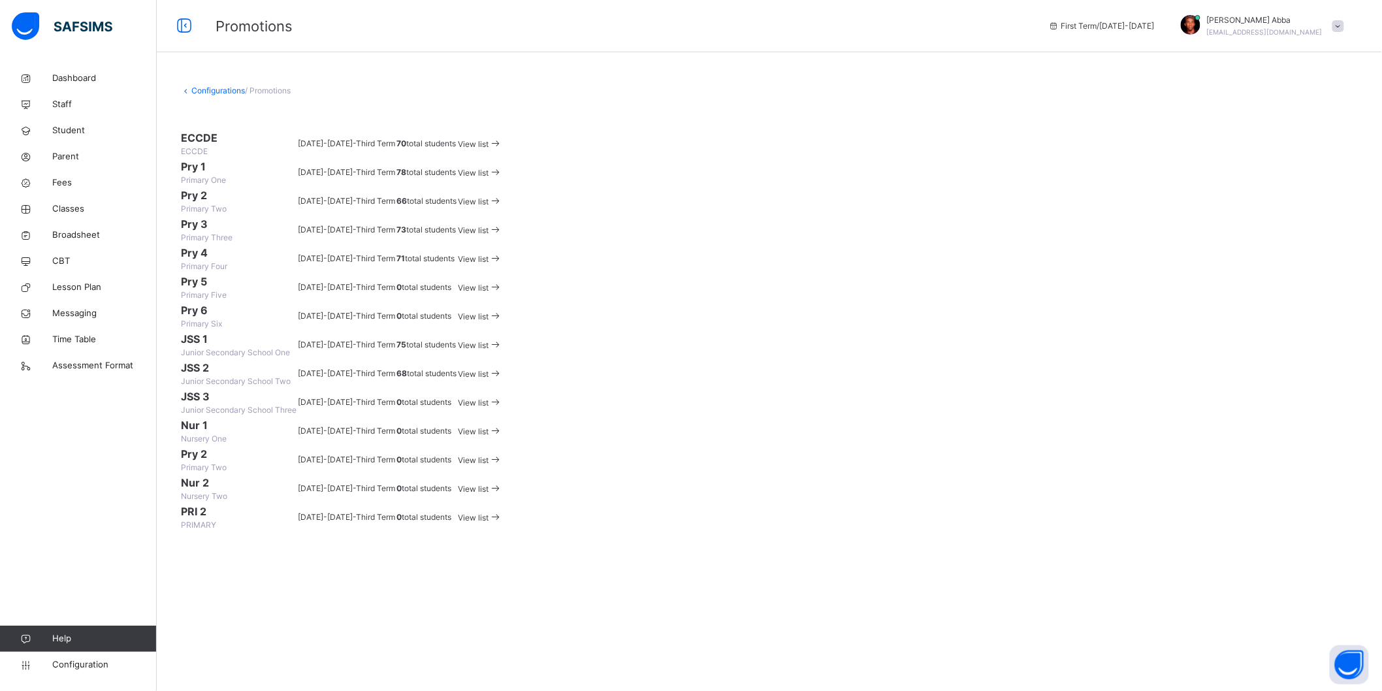
scroll to position [357, 0]
click at [63, 216] on link "Classes" at bounding box center [78, 209] width 157 height 26
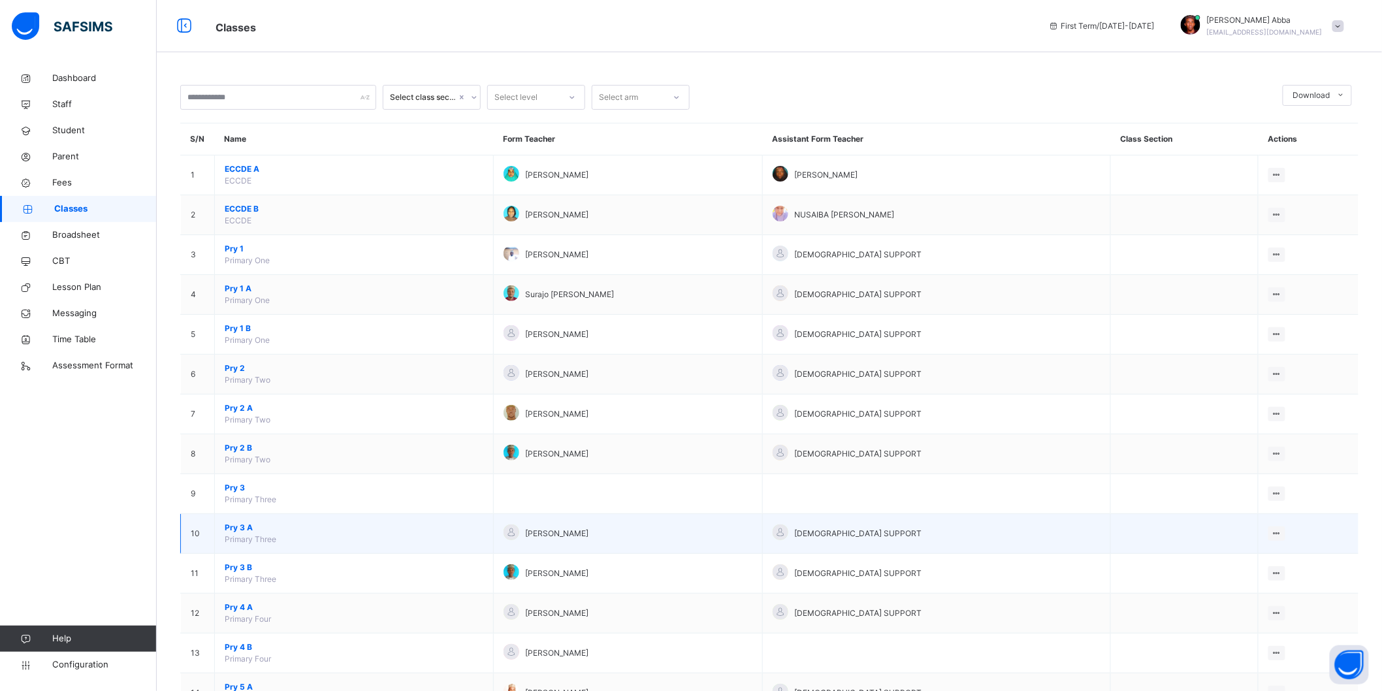
click at [250, 526] on span "Pry 3 A" at bounding box center [354, 528] width 259 height 12
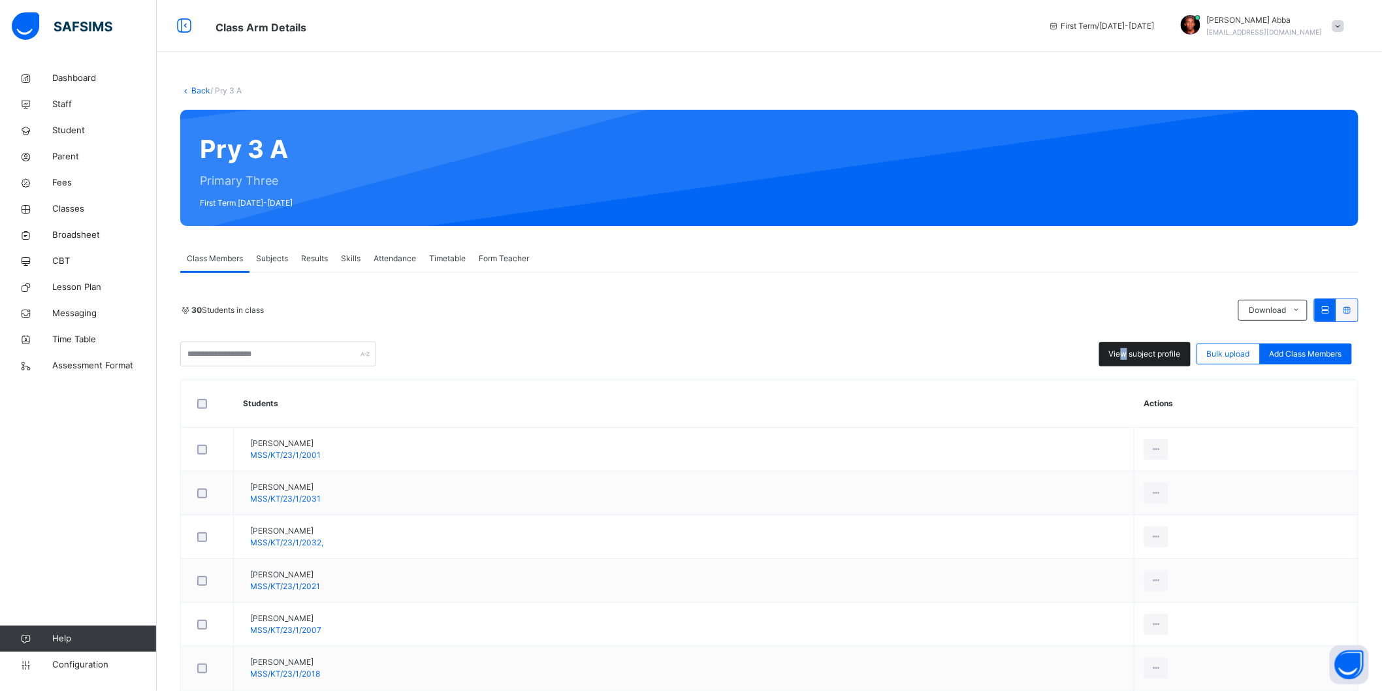
click at [1133, 351] on span "View subject profile" at bounding box center [1145, 354] width 72 height 12
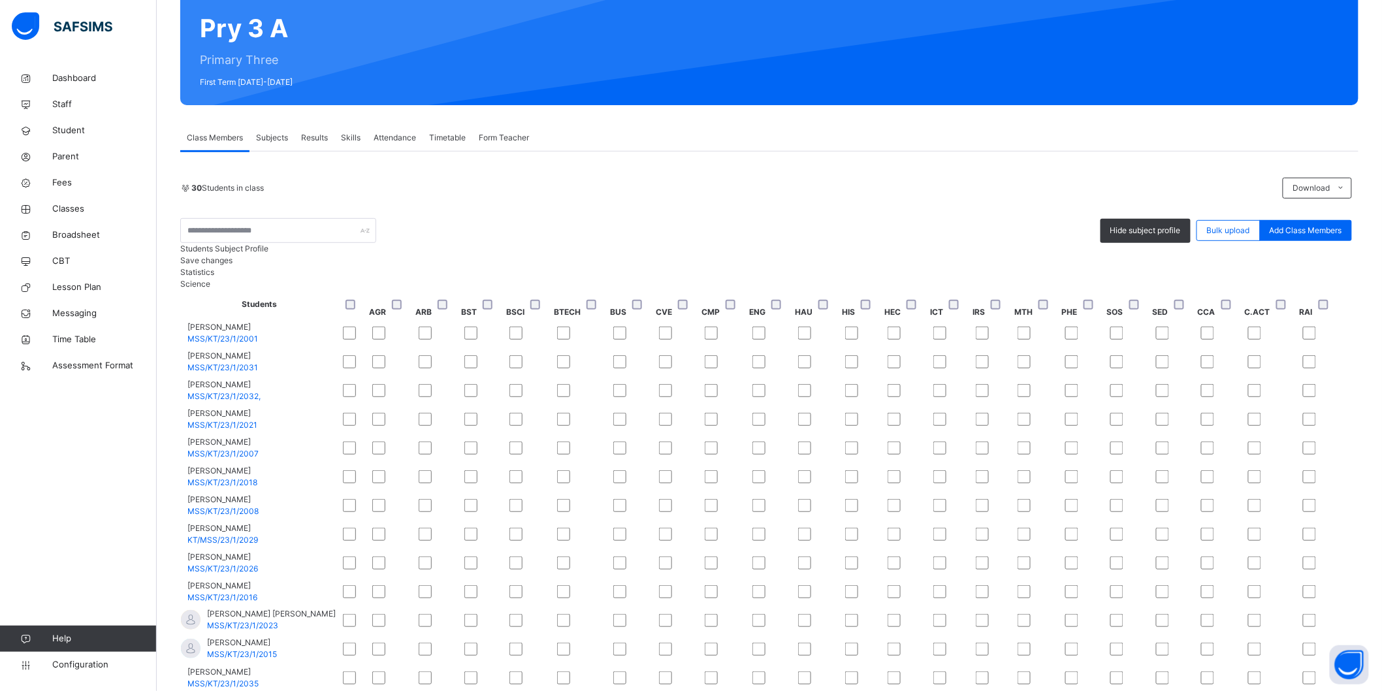
scroll to position [146, 0]
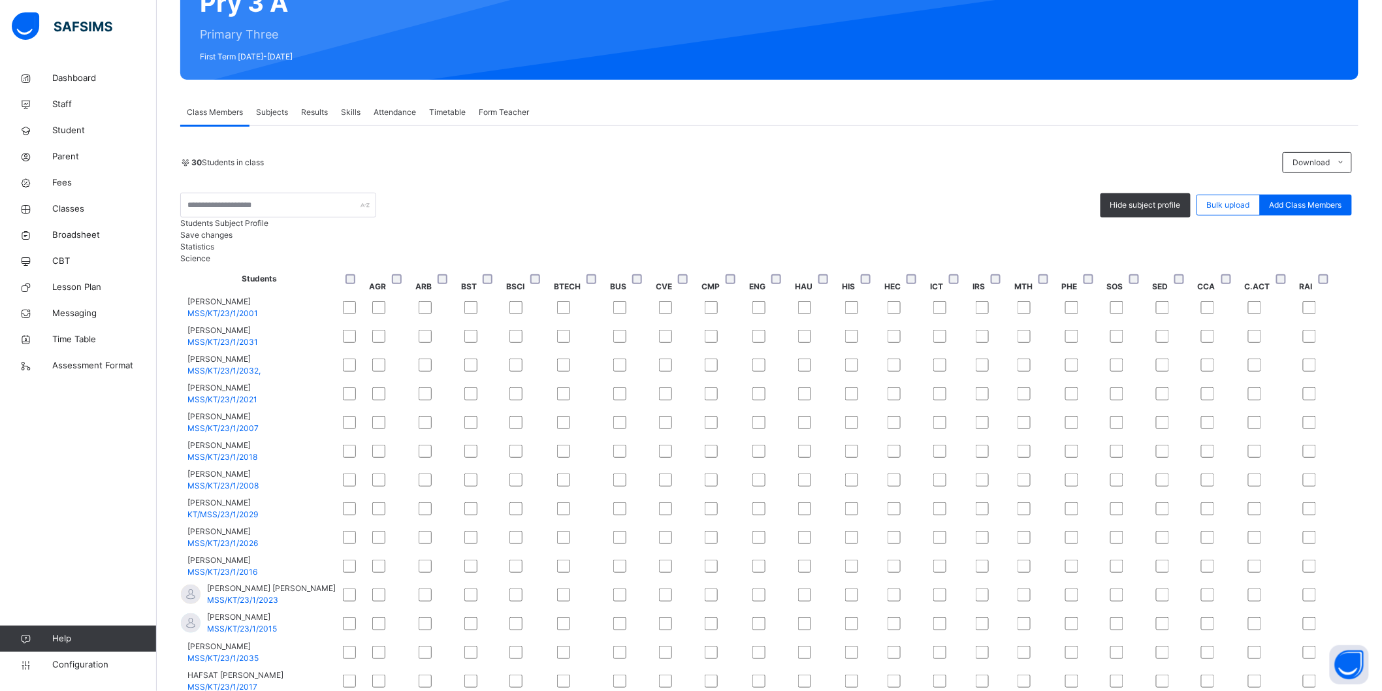
click at [233, 240] on span "Save changes" at bounding box center [206, 235] width 52 height 10
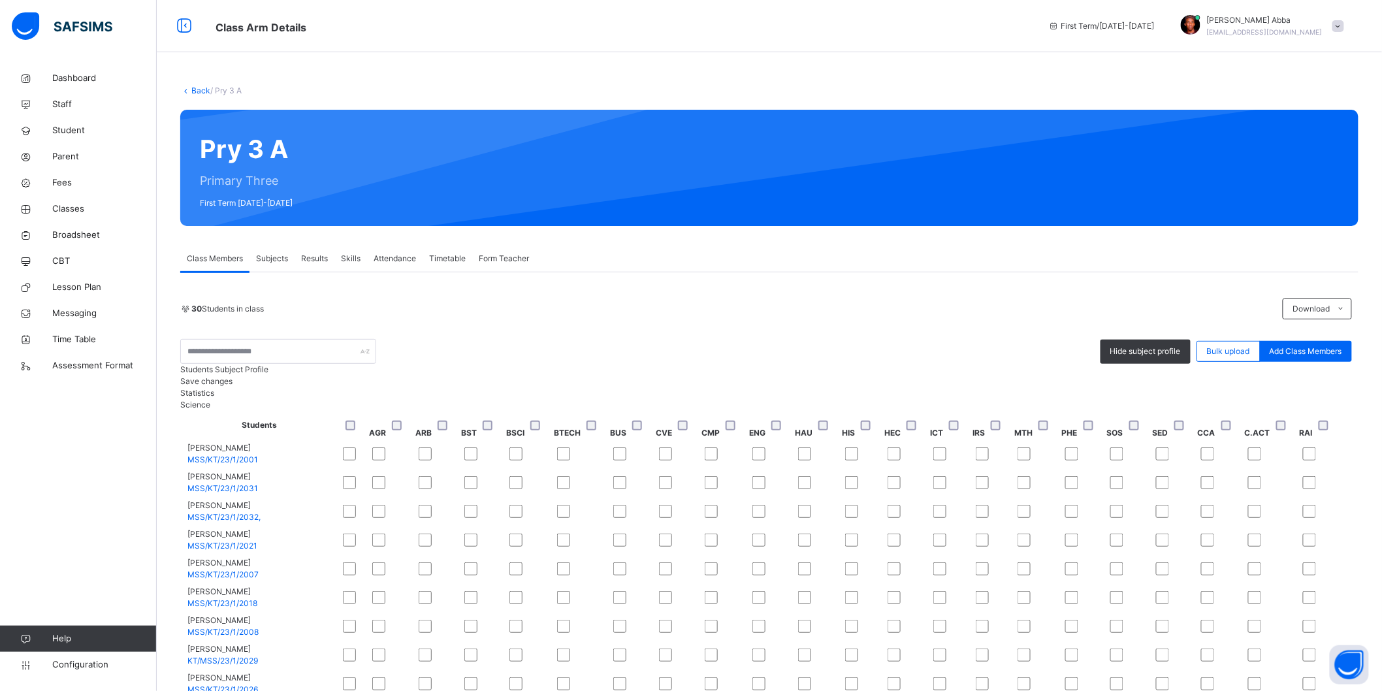
click at [510, 253] on span "Form Teacher" at bounding box center [504, 259] width 50 height 12
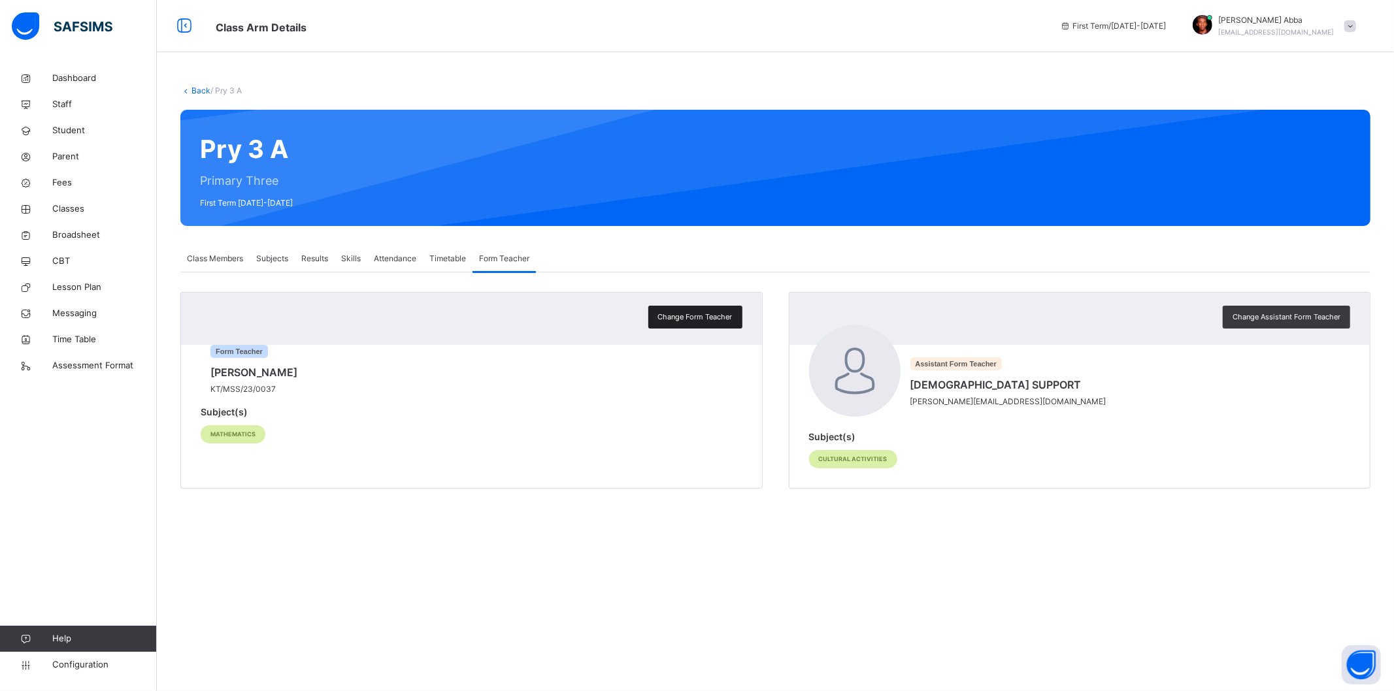
click at [693, 314] on span "Change Form Teacher" at bounding box center [695, 317] width 74 height 11
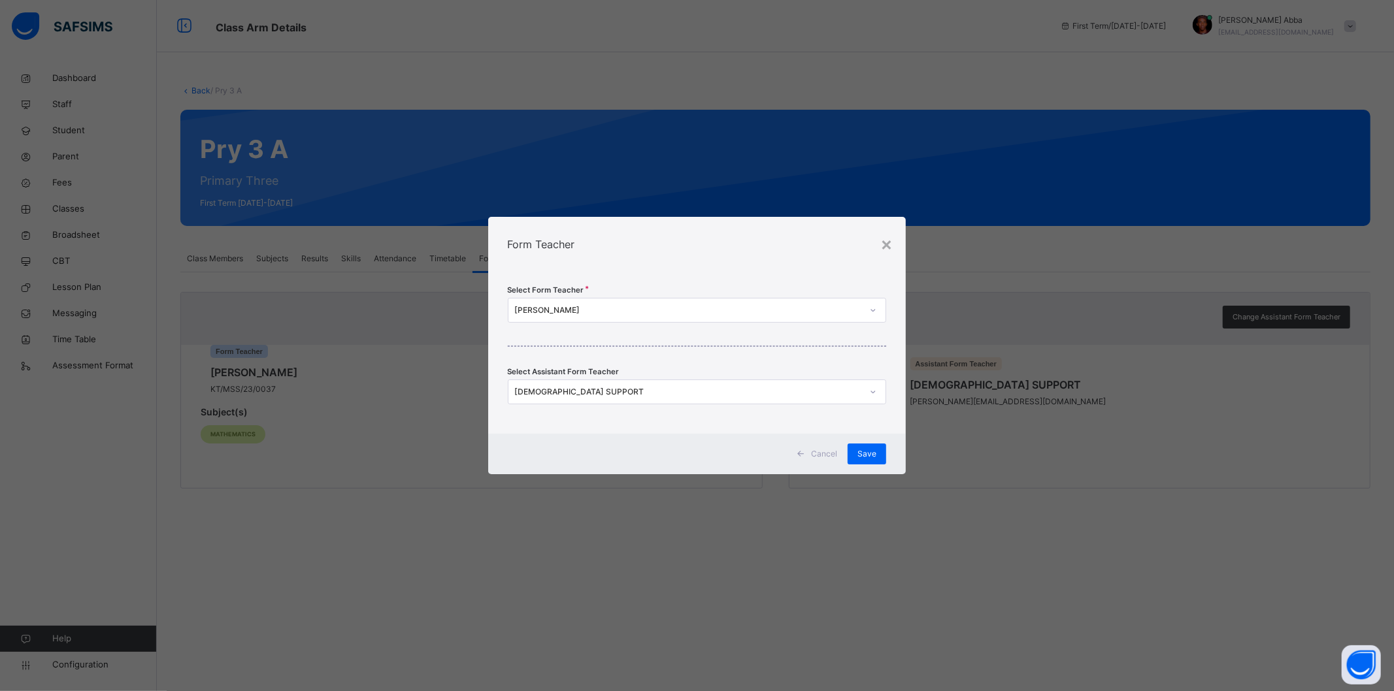
click at [557, 310] on div "[PERSON_NAME]" at bounding box center [689, 310] width 348 height 12
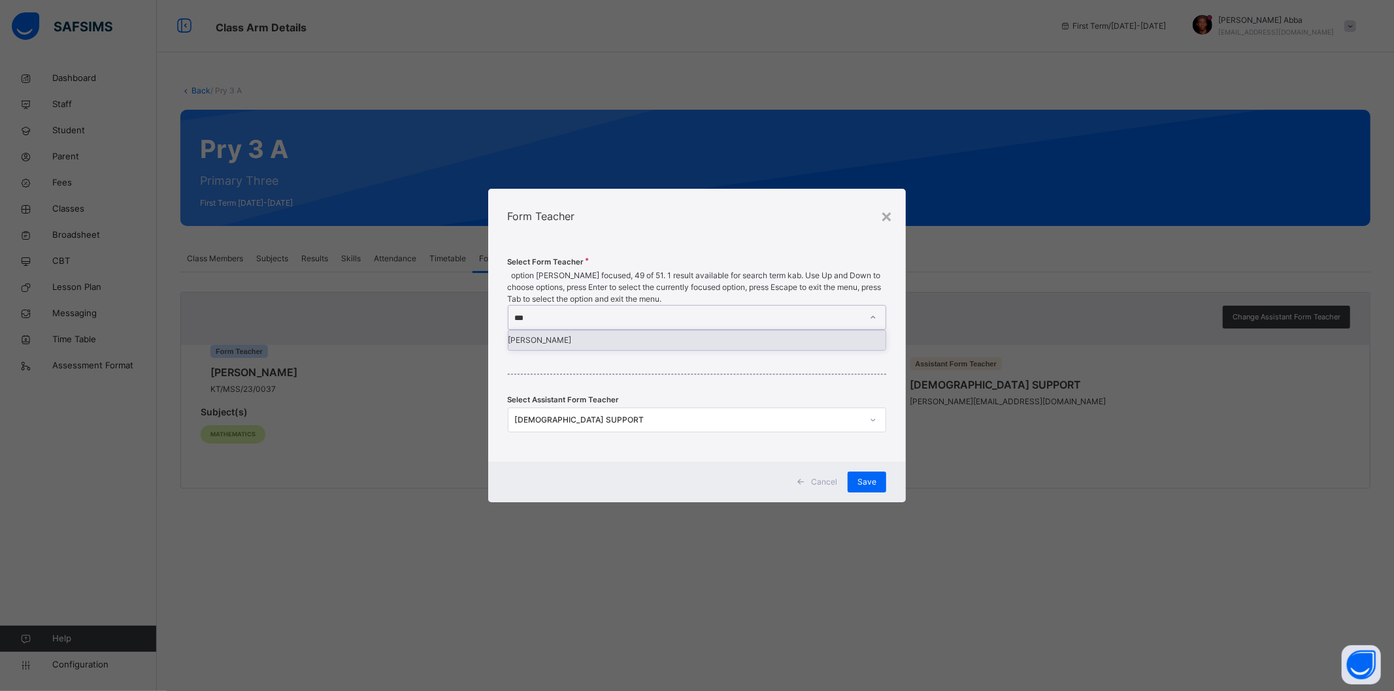
type input "****"
click at [558, 331] on div "[PERSON_NAME]" at bounding box center [697, 341] width 378 height 20
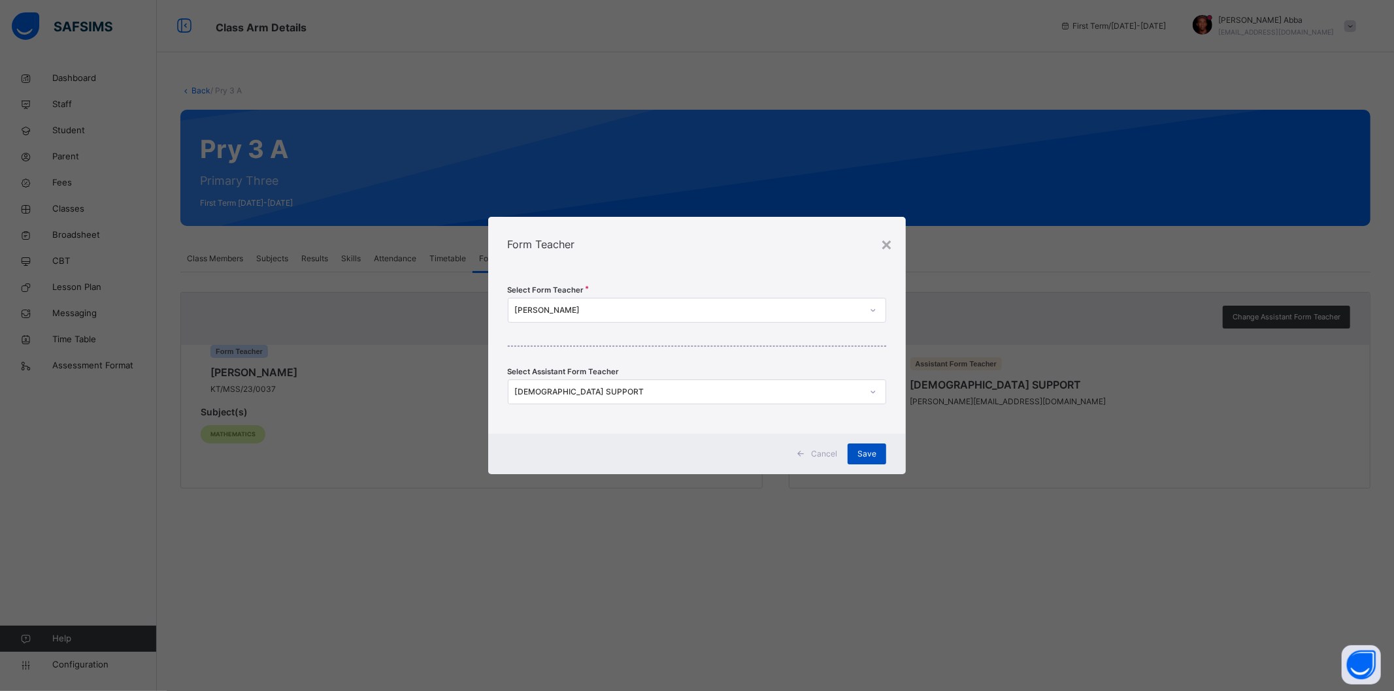
click at [874, 449] on span "Save" at bounding box center [866, 454] width 19 height 12
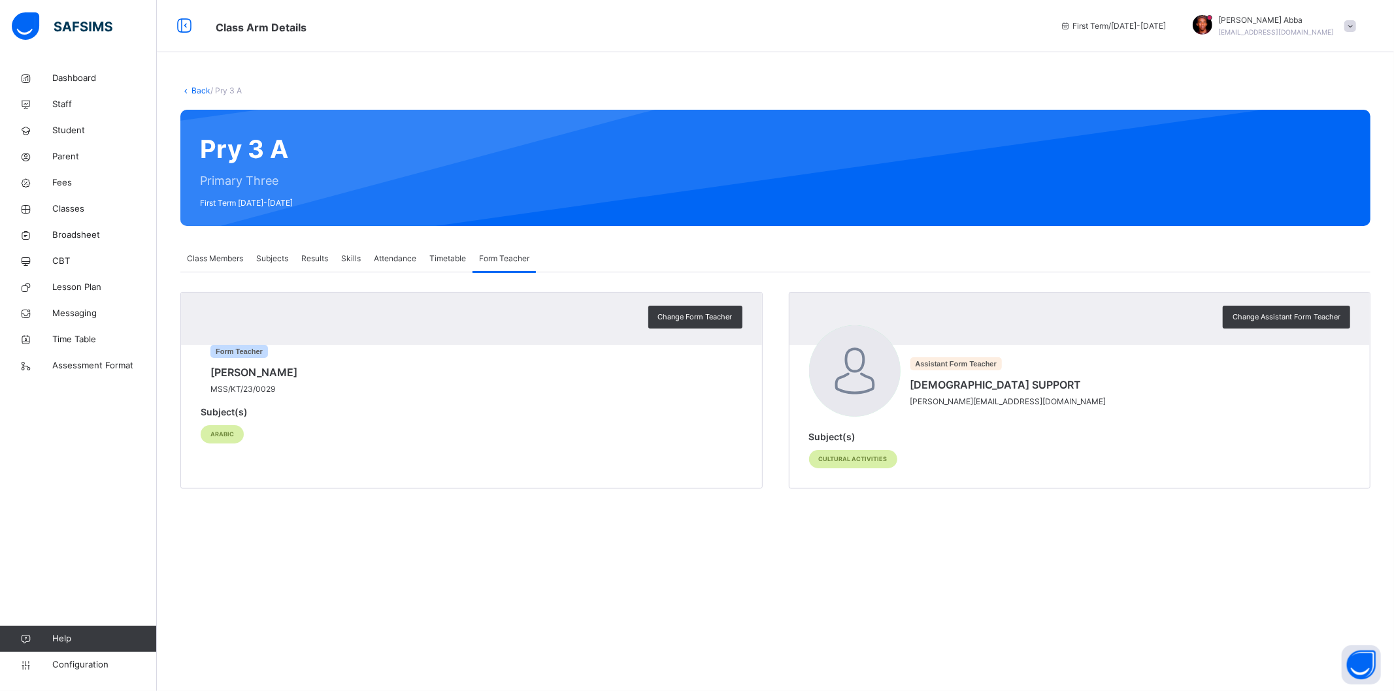
click at [399, 259] on span "Attendance" at bounding box center [395, 259] width 42 height 12
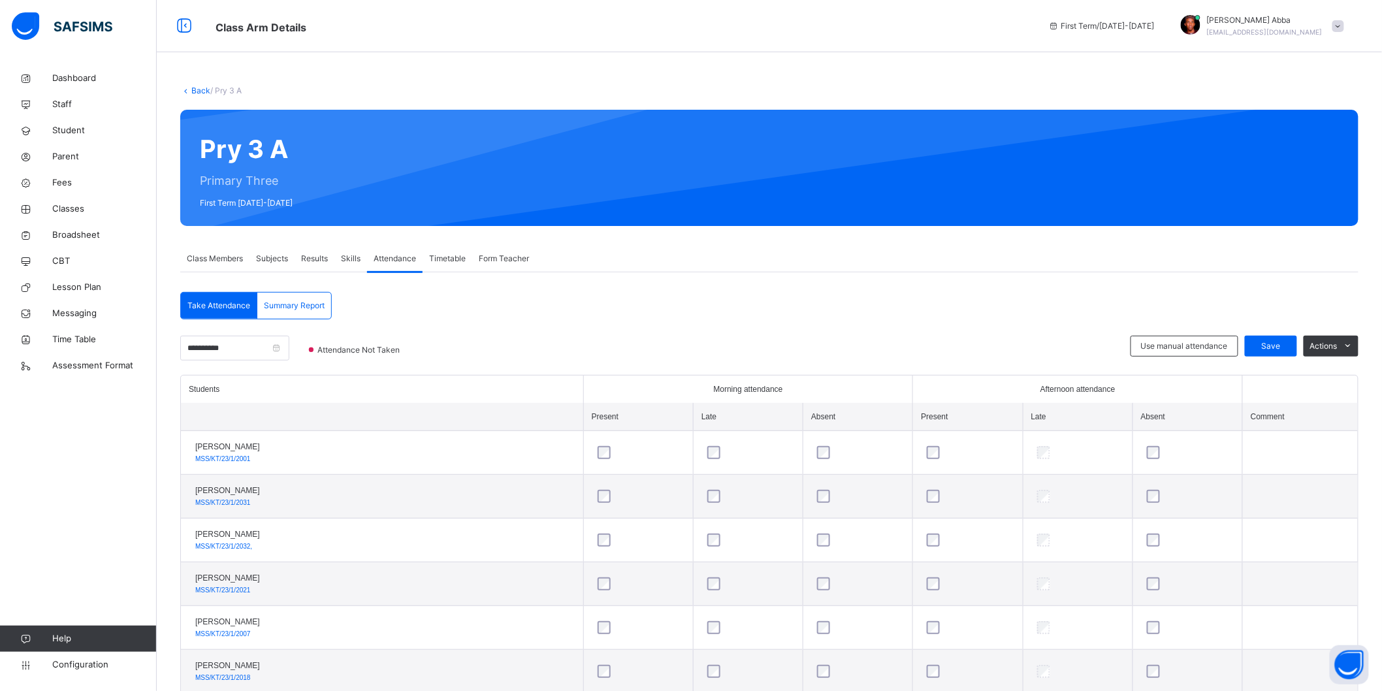
click at [273, 252] on div "Subjects" at bounding box center [272, 259] width 45 height 26
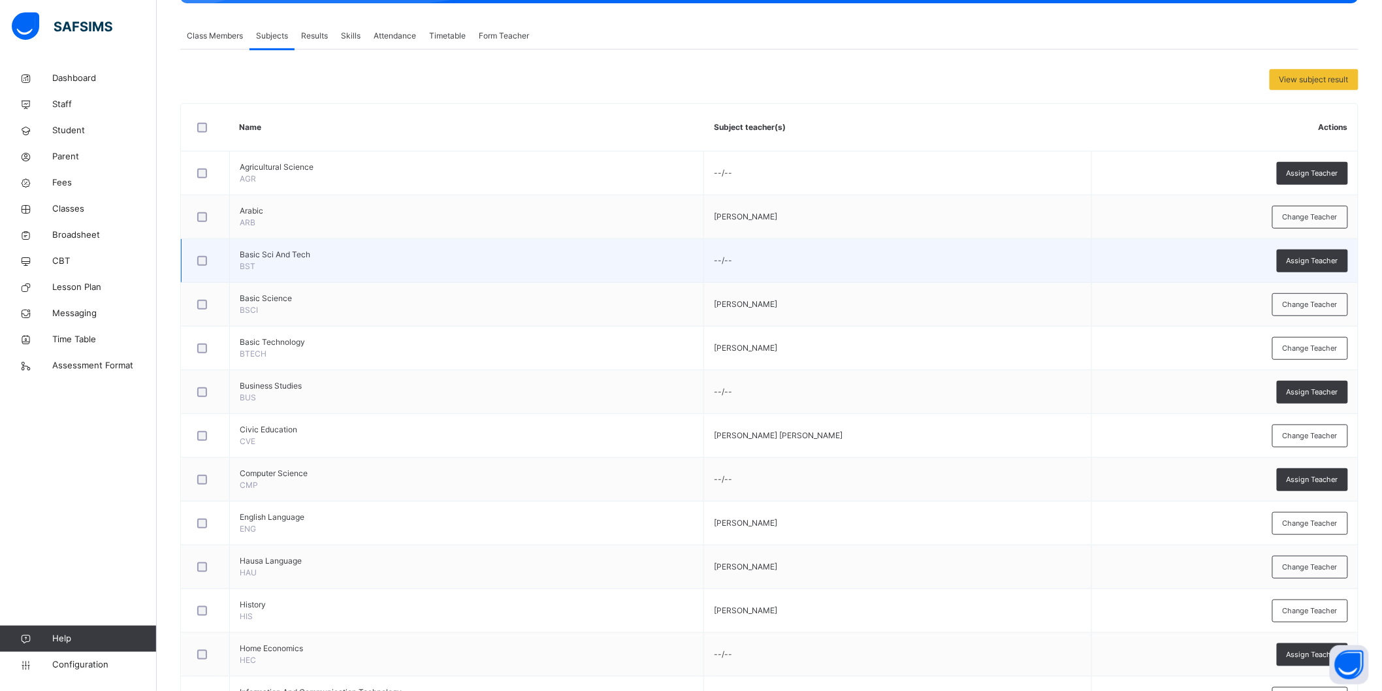
scroll to position [200, 0]
